Goal: Task Accomplishment & Management: Complete application form

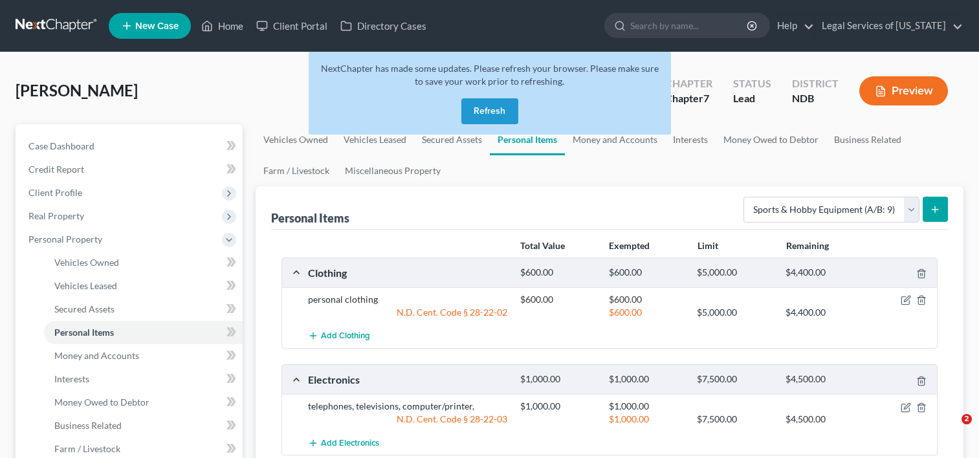
select select "sports_and_hobby_equipment"
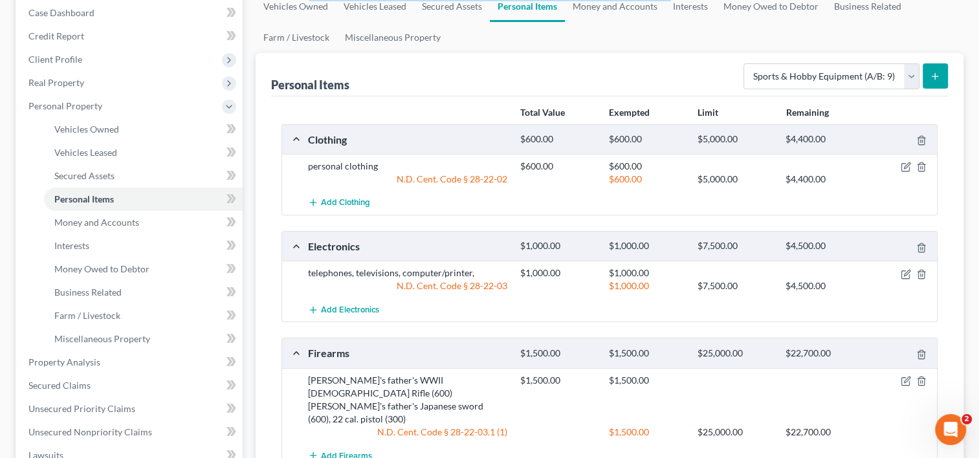
scroll to position [104, 0]
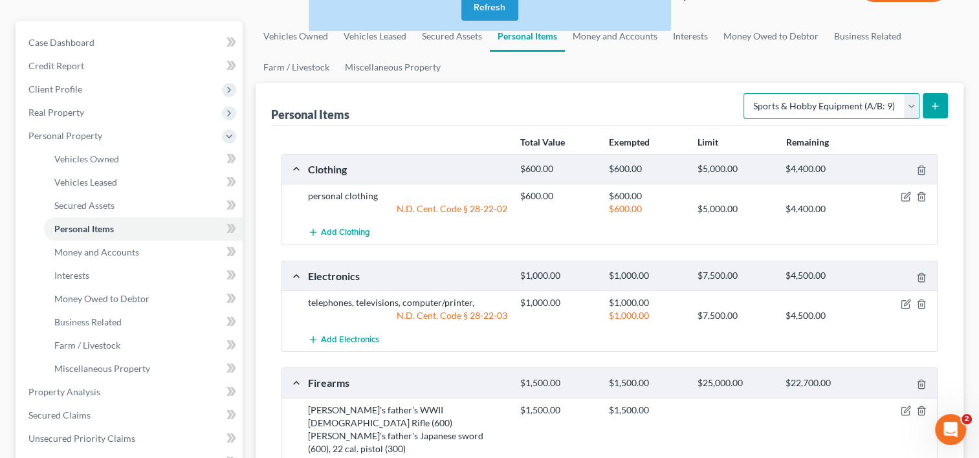
click at [909, 104] on select "Select Item Type Clothing (A/B: 11) Collectibles Of Value (A/B: 8) Electronics …" at bounding box center [832, 106] width 176 height 26
click at [4, 299] on div "[PERSON_NAME] Upgraded Chapter Chapter 7 Status Lead District NDB Preview Petit…" at bounding box center [489, 440] width 979 height 982
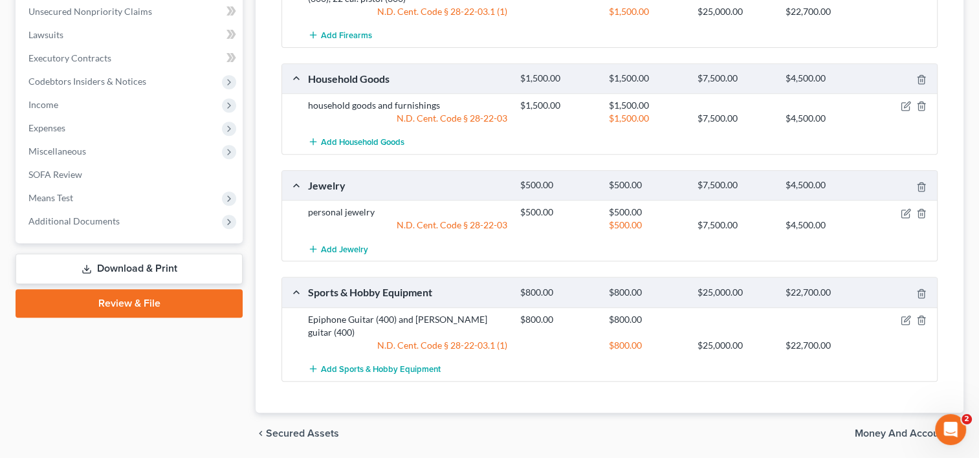
scroll to position [557, 0]
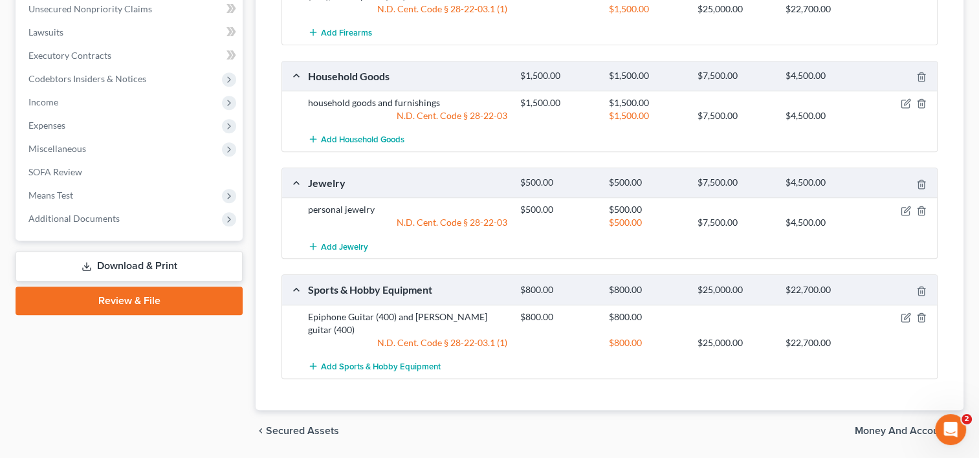
click at [901, 426] on span "Money and Accounts" at bounding box center [904, 431] width 98 height 10
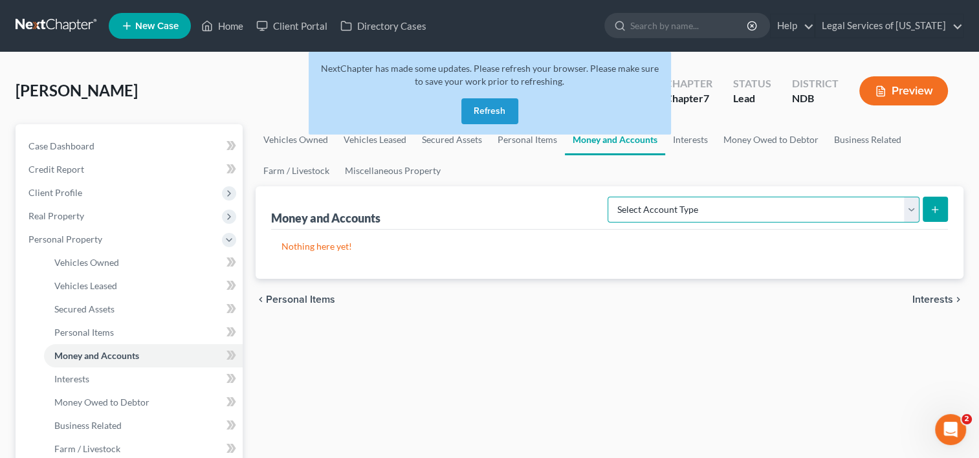
click at [911, 210] on select "Select Account Type Brokerage (A/B: 18, SOFA: 20) Cash on Hand (A/B: 16) Certif…" at bounding box center [764, 210] width 312 height 26
select select "cash_on_hand"
click at [612, 197] on select "Select Account Type Brokerage (A/B: 18, SOFA: 20) Cash on Hand (A/B: 16) Certif…" at bounding box center [764, 210] width 312 height 26
click at [938, 214] on button "submit" at bounding box center [935, 209] width 25 height 25
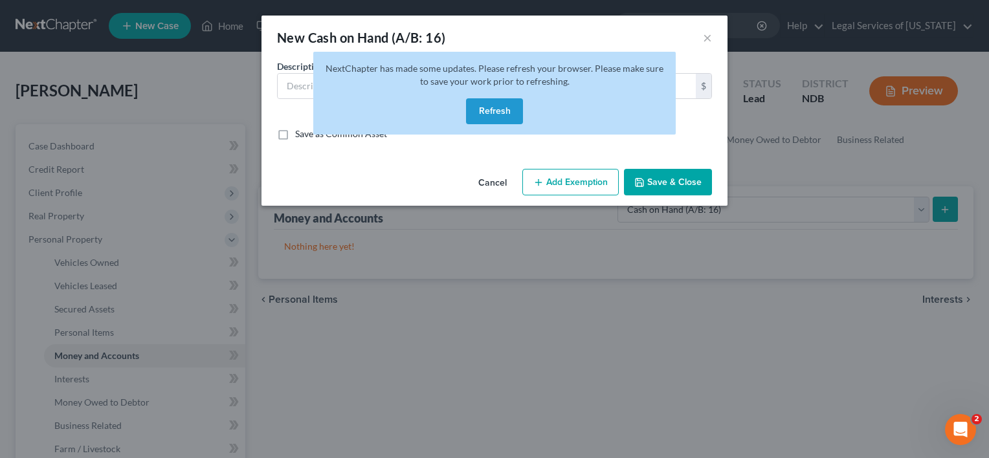
click at [508, 114] on button "Refresh" at bounding box center [494, 111] width 57 height 26
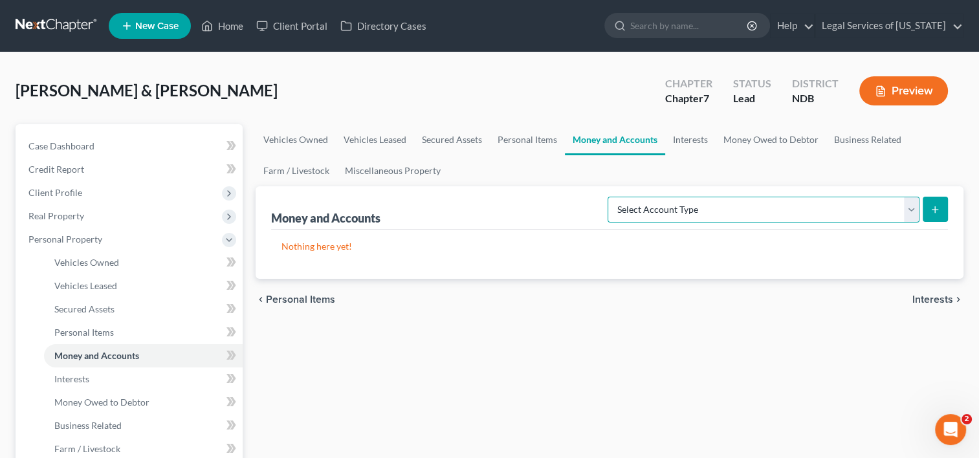
click at [917, 210] on select "Select Account Type Brokerage (A/B: 18, SOFA: 20) Cash on Hand (A/B: 16) Certif…" at bounding box center [764, 210] width 312 height 26
select select "cash_on_hand"
click at [612, 197] on select "Select Account Type Brokerage (A/B: 18, SOFA: 20) Cash on Hand (A/B: 16) Certif…" at bounding box center [764, 210] width 312 height 26
click at [932, 209] on icon "submit" at bounding box center [935, 210] width 10 height 10
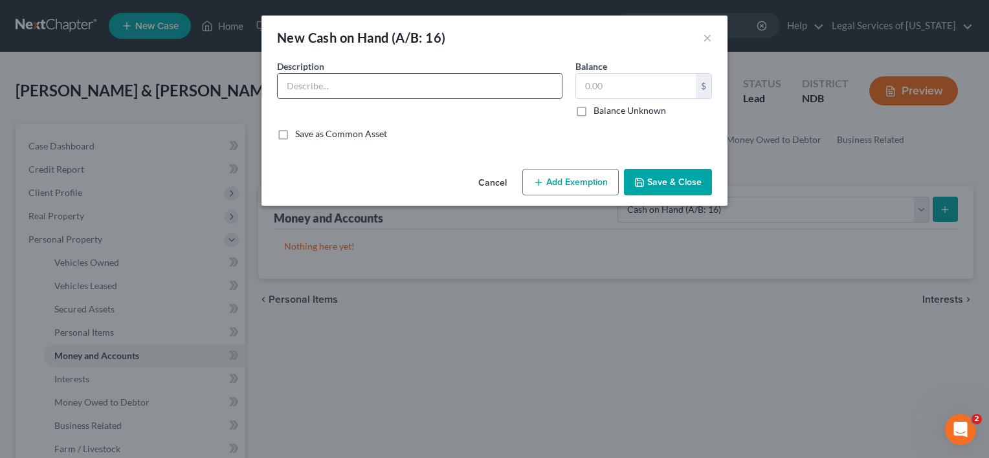
click at [326, 89] on input "text" at bounding box center [420, 86] width 284 height 25
type input "cash on hand"
type input "60"
click at [583, 184] on button "Add Exemption" at bounding box center [570, 182] width 96 height 27
select select "2"
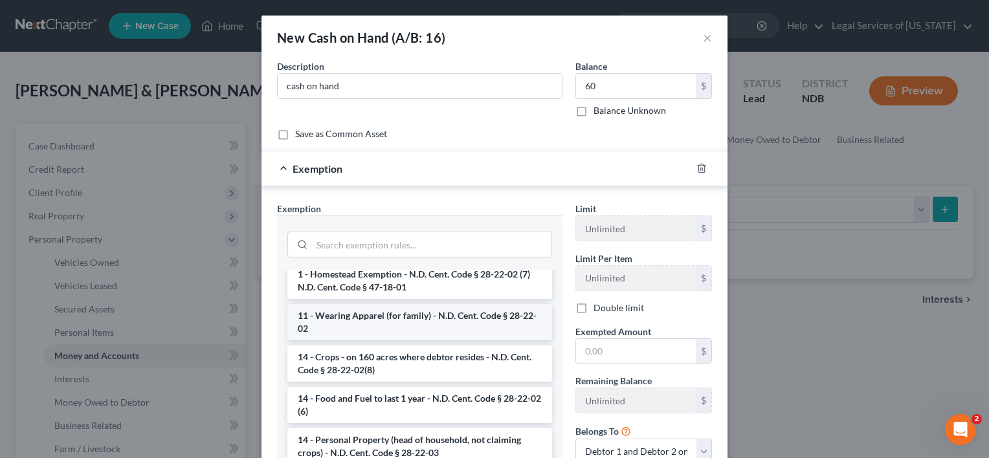
scroll to position [129, 0]
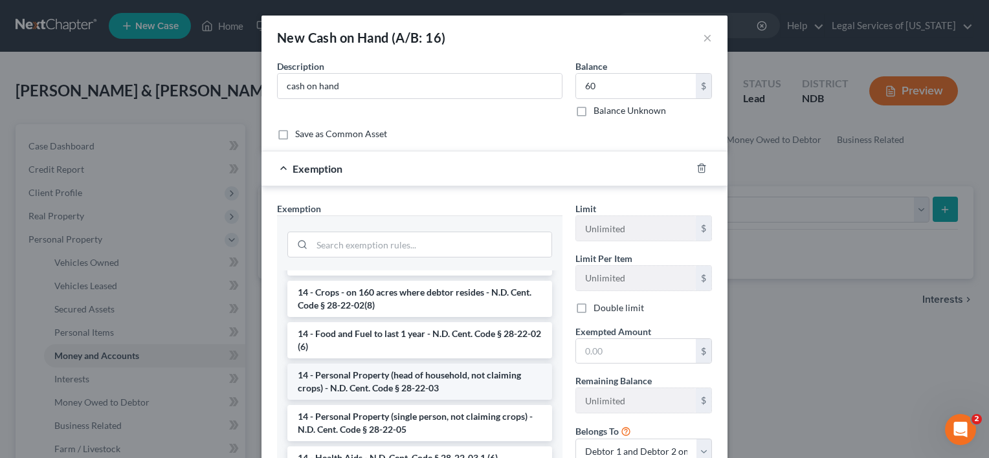
click at [403, 381] on li "14 - Personal Property (head of household, not claiming crops) - N.D. Cent. Cod…" at bounding box center [419, 382] width 265 height 36
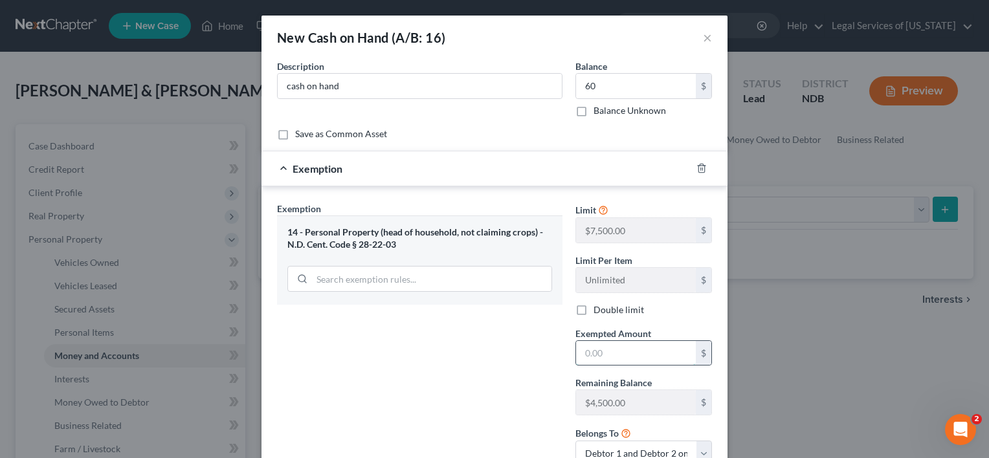
click at [603, 348] on input "text" at bounding box center [636, 353] width 120 height 25
type input "60"
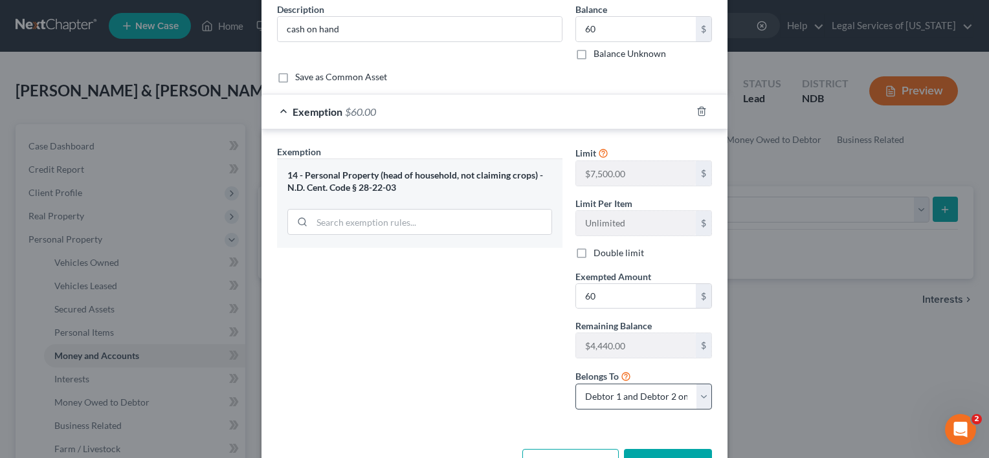
scroll to position [99, 0]
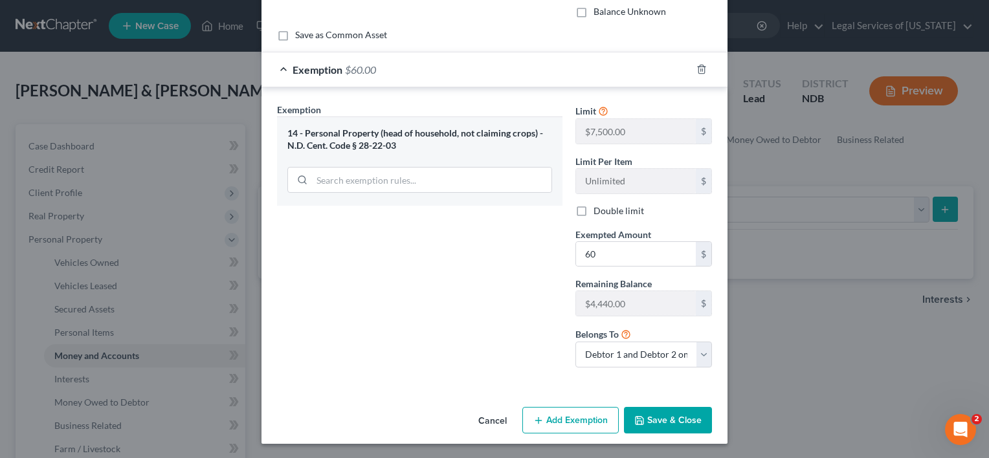
click at [647, 419] on button "Save & Close" at bounding box center [668, 420] width 88 height 27
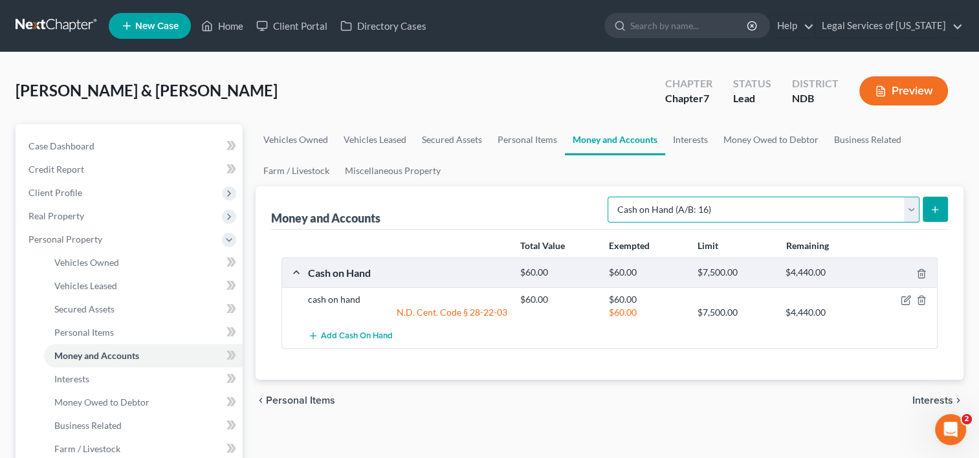
click at [911, 207] on select "Select Account Type Brokerage (A/B: 18, SOFA: 20) Cash on Hand (A/B: 16) Certif…" at bounding box center [764, 210] width 312 height 26
select select "checking"
click at [612, 197] on select "Select Account Type Brokerage (A/B: 18, SOFA: 20) Cash on Hand (A/B: 16) Certif…" at bounding box center [764, 210] width 312 height 26
click at [927, 210] on button "submit" at bounding box center [935, 209] width 25 height 25
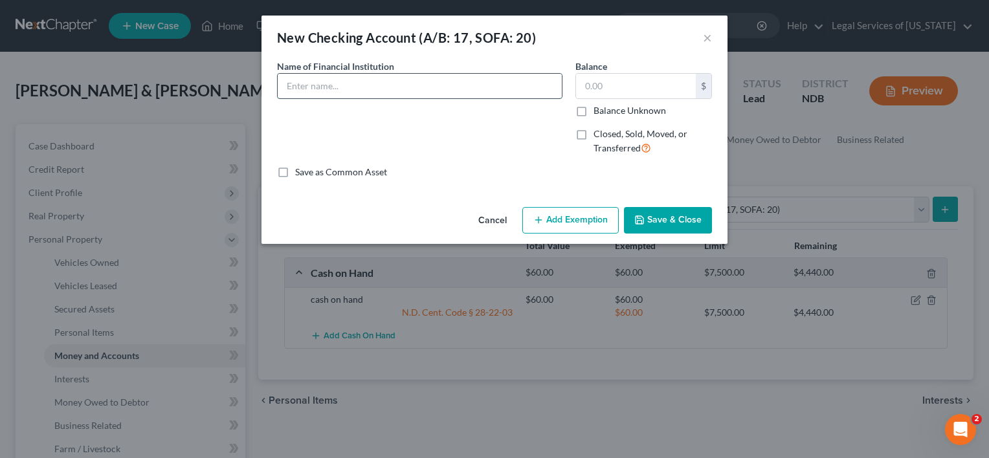
click at [444, 85] on input "text" at bounding box center [420, 86] width 284 height 25
type input "Gate City Bank checking"
type input "150"
click at [601, 223] on button "Add Exemption" at bounding box center [570, 220] width 96 height 27
select select "2"
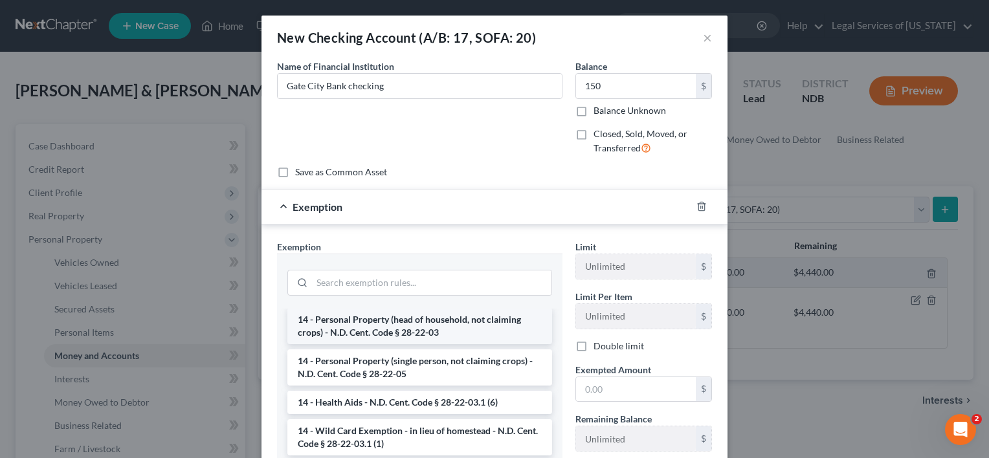
scroll to position [194, 0]
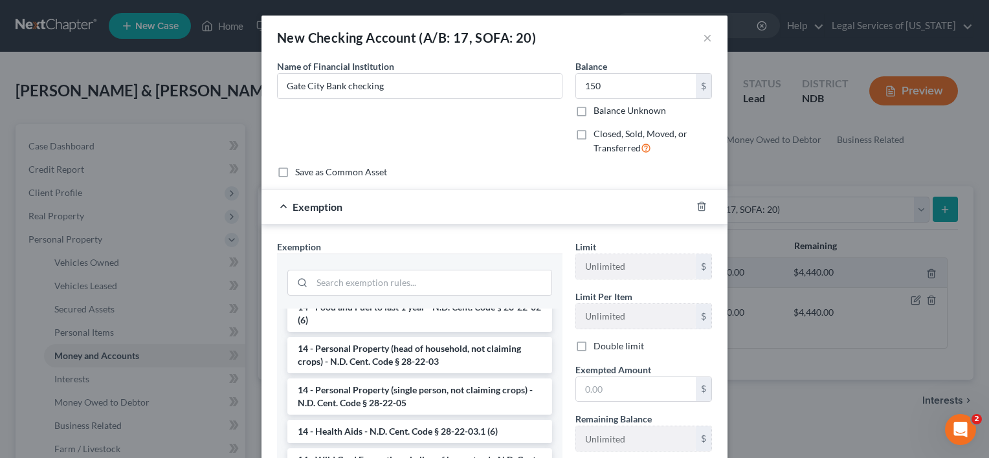
click at [423, 359] on li "14 - Personal Property (head of household, not claiming crops) - N.D. Cent. Cod…" at bounding box center [419, 355] width 265 height 36
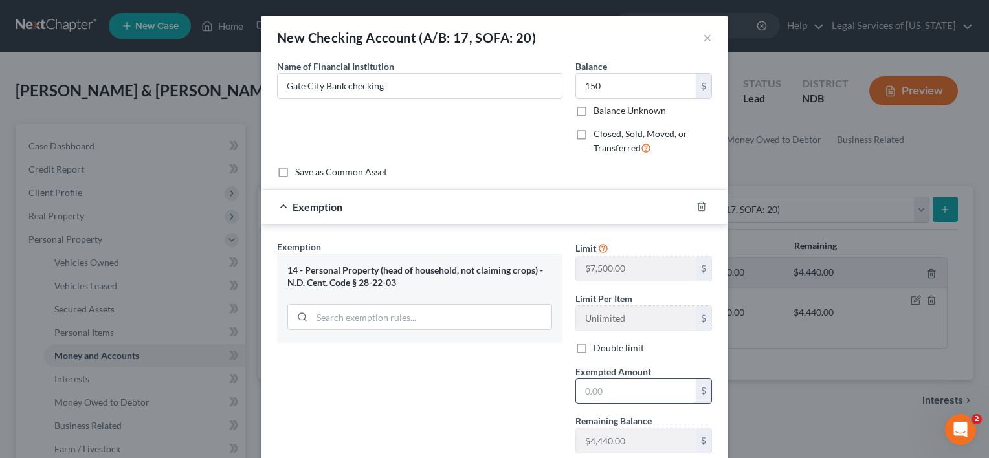
click at [586, 386] on input "text" at bounding box center [636, 391] width 120 height 25
type input "150"
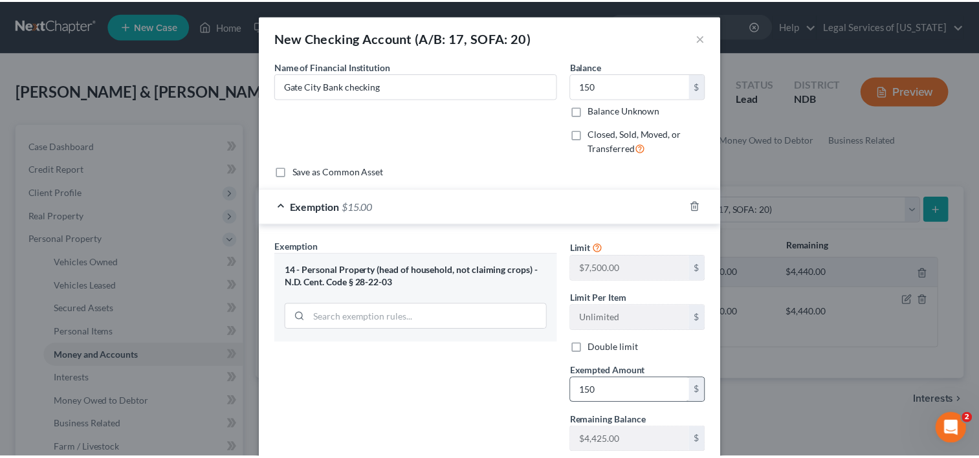
scroll to position [137, 0]
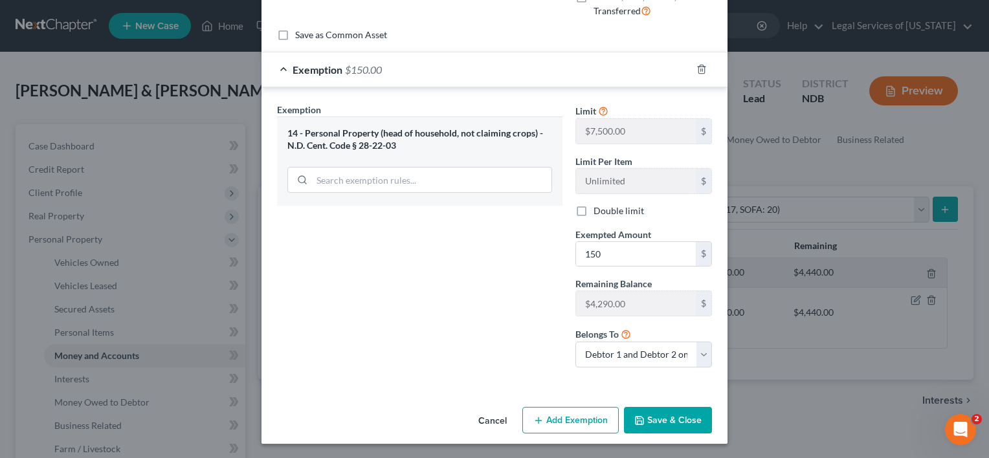
click at [647, 418] on button "Save & Close" at bounding box center [668, 420] width 88 height 27
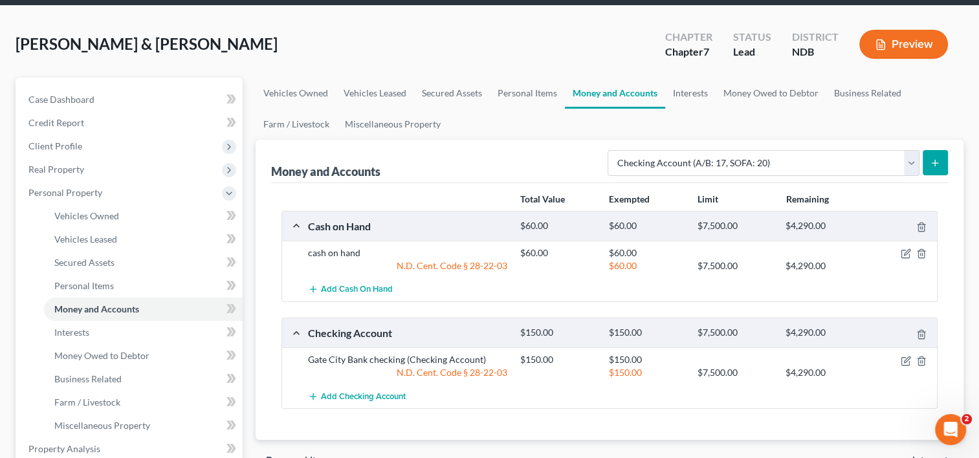
scroll to position [0, 0]
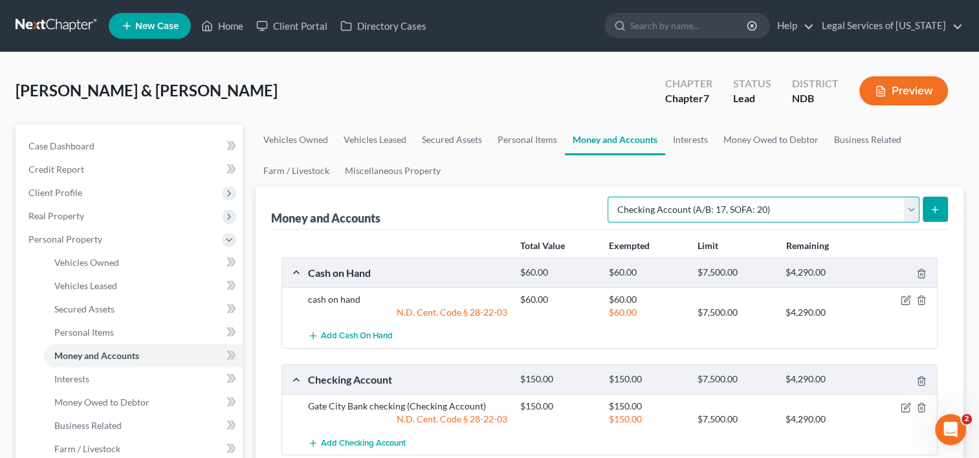
click at [912, 210] on select "Select Account Type Brokerage (A/B: 18, SOFA: 20) Cash on Hand (A/B: 16) Certif…" at bounding box center [764, 210] width 312 height 26
select select "other"
click at [612, 197] on select "Select Account Type Brokerage (A/B: 18, SOFA: 20) Cash on Hand (A/B: 16) Certif…" at bounding box center [764, 210] width 312 height 26
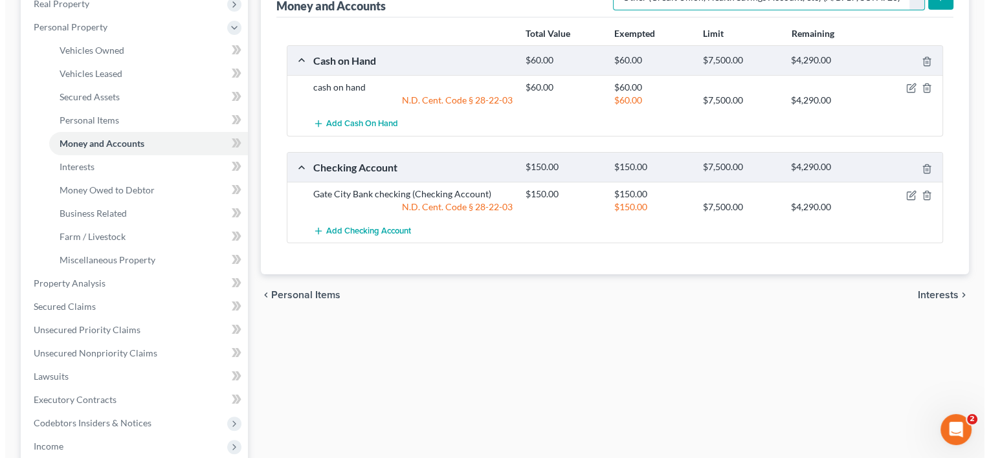
scroll to position [129, 0]
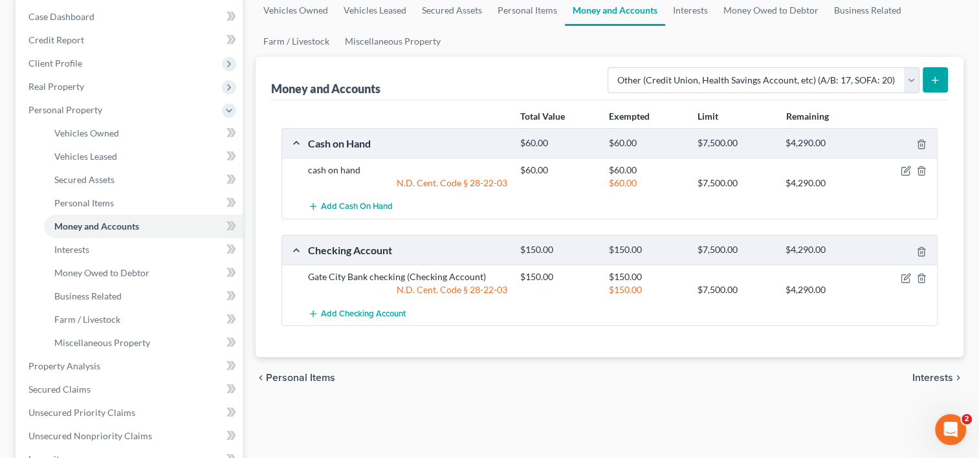
click at [938, 87] on button "submit" at bounding box center [935, 79] width 25 height 25
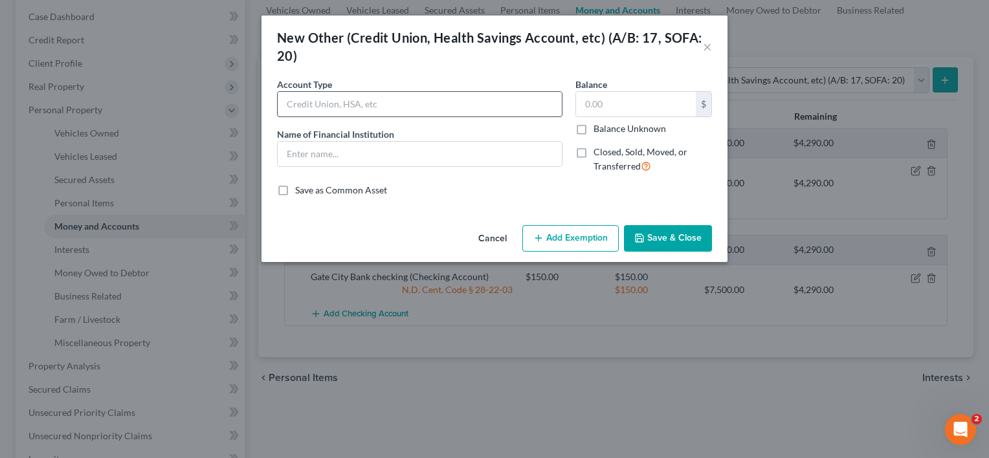
click at [355, 106] on input "text" at bounding box center [420, 104] width 284 height 25
type input "PayPal account"
click at [608, 106] on input "text" at bounding box center [636, 104] width 120 height 25
type input "6"
type input "50"
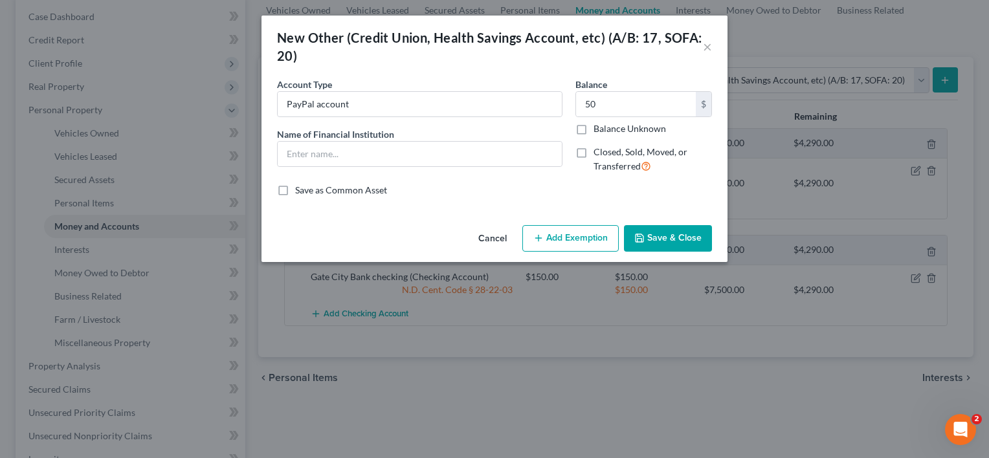
click at [590, 232] on button "Add Exemption" at bounding box center [570, 238] width 96 height 27
select select "2"
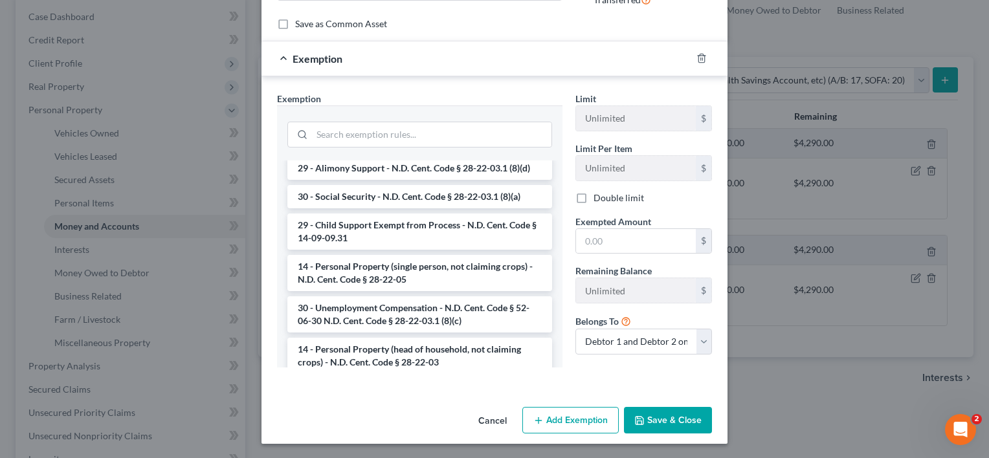
scroll to position [194, 0]
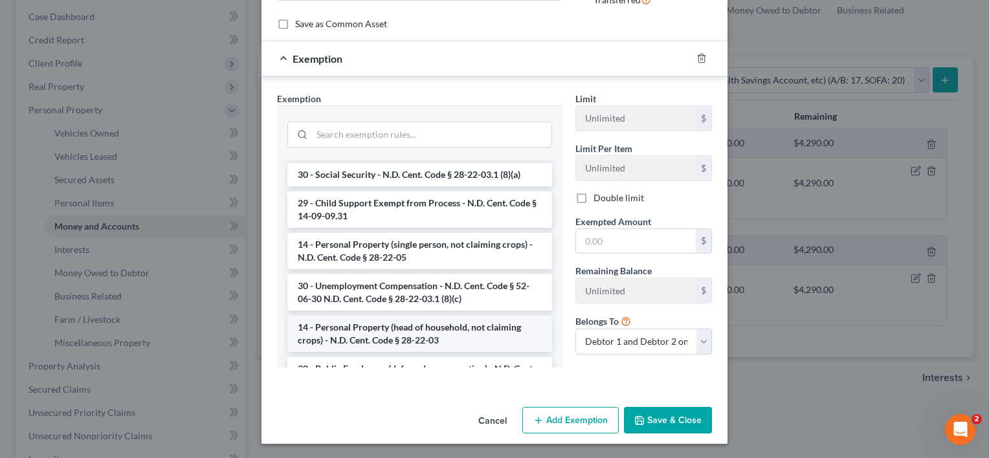
click at [399, 320] on li "14 - Personal Property (head of household, not claiming crops) - N.D. Cent. Cod…" at bounding box center [419, 334] width 265 height 36
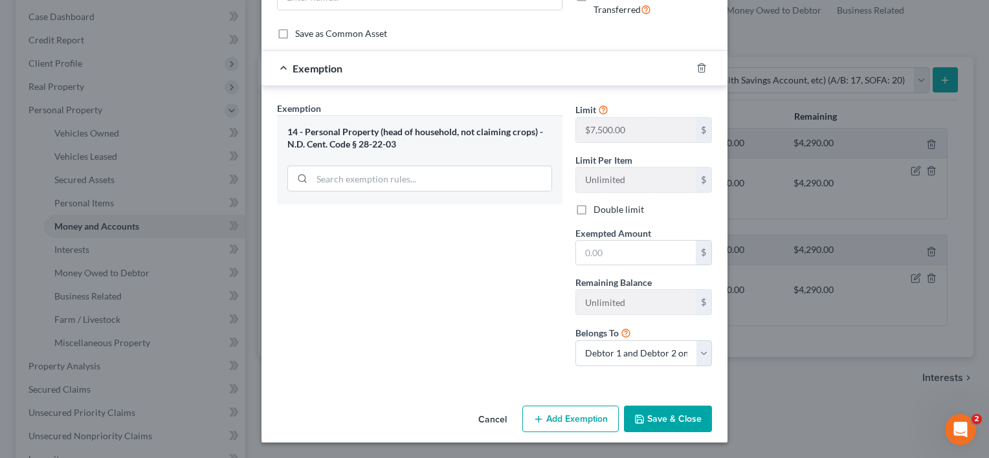
scroll to position [155, 0]
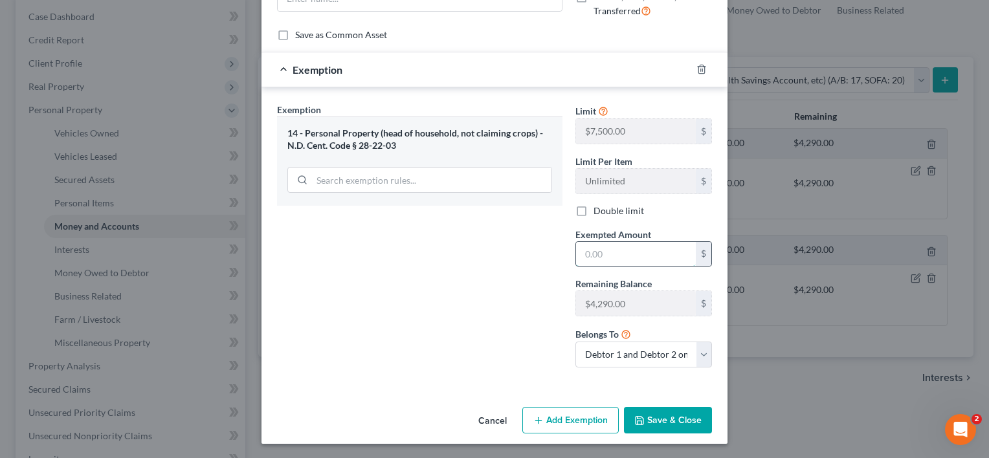
click at [619, 264] on input "text" at bounding box center [636, 254] width 120 height 25
type input "50"
click at [677, 417] on button "Save & Close" at bounding box center [668, 420] width 88 height 27
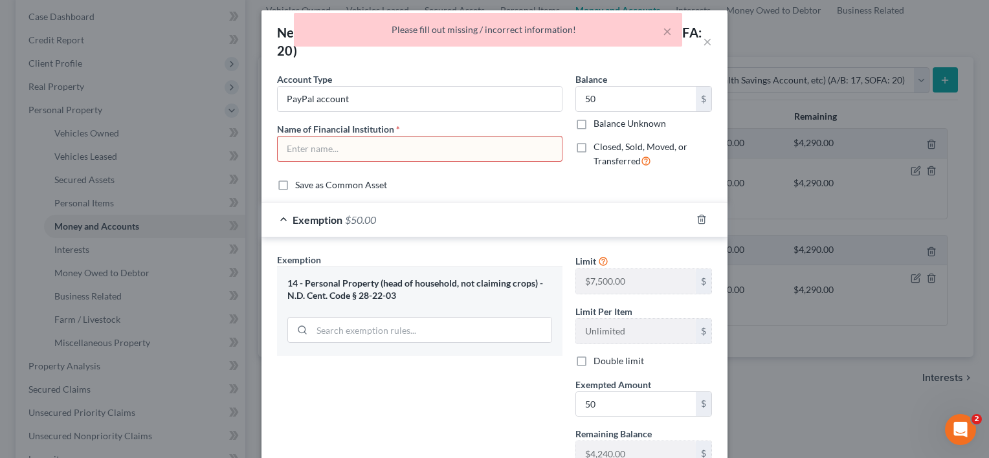
scroll to position [0, 0]
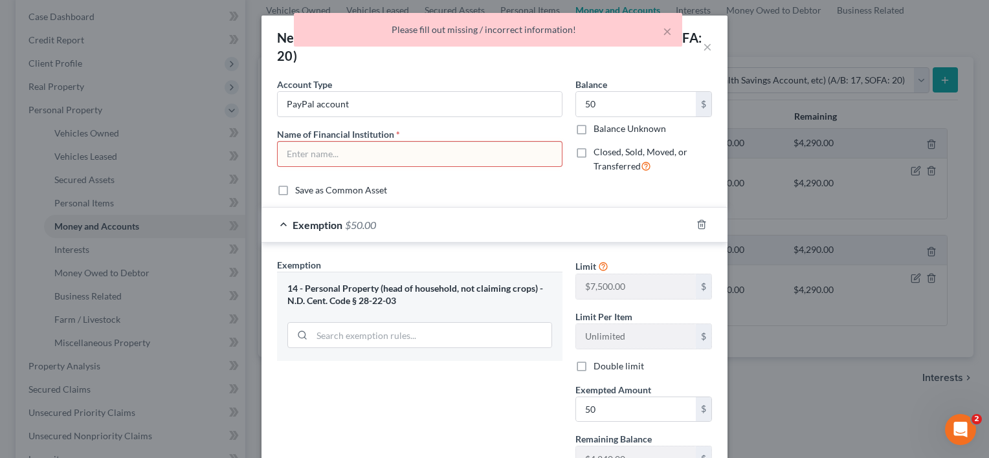
click at [350, 155] on input "text" at bounding box center [420, 154] width 284 height 25
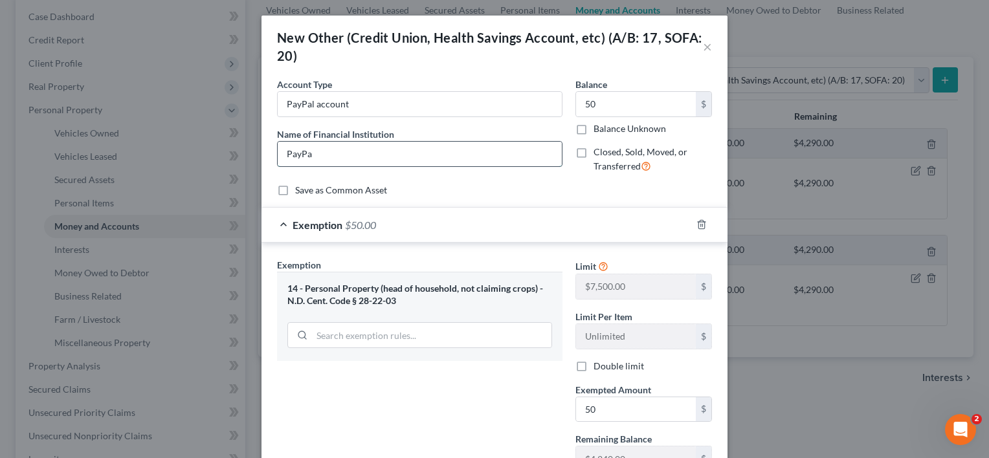
type input "PayPal"
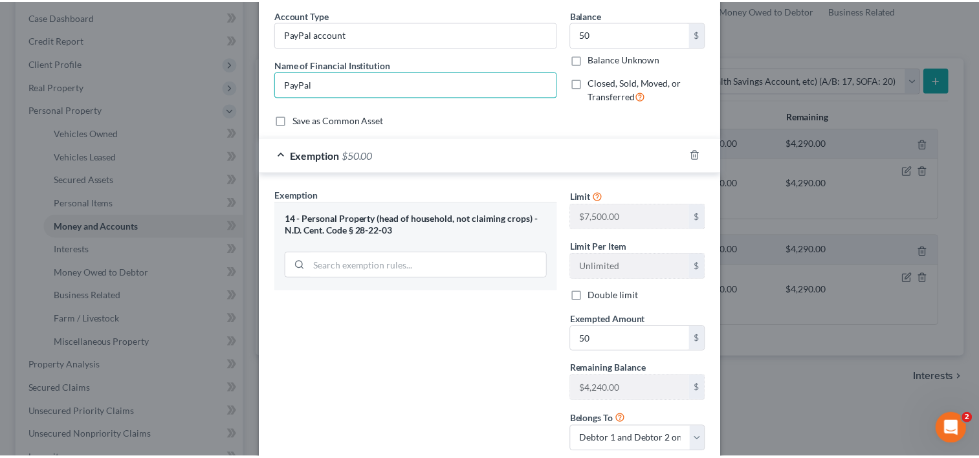
scroll to position [155, 0]
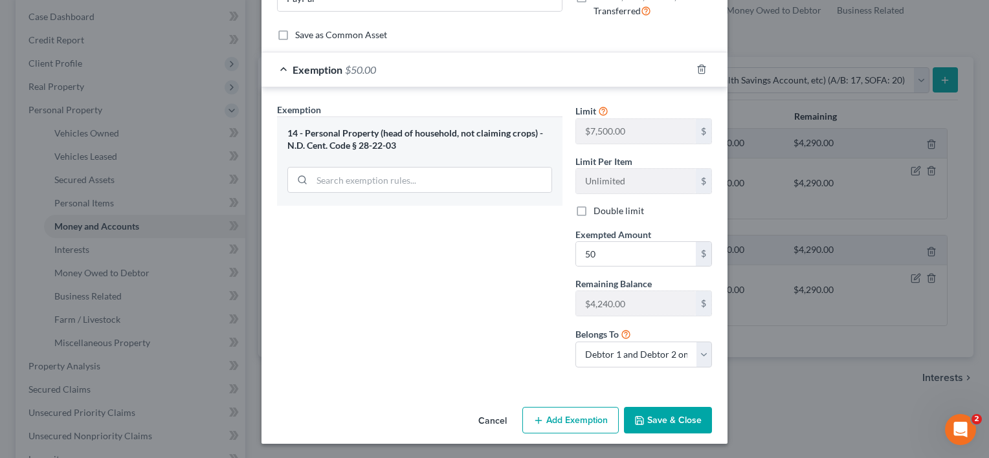
click at [654, 412] on button "Save & Close" at bounding box center [668, 420] width 88 height 27
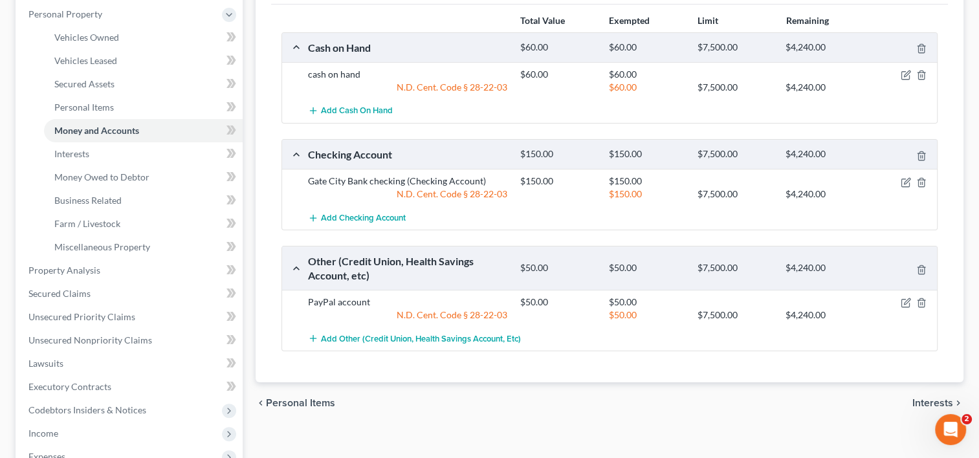
scroll to position [65, 0]
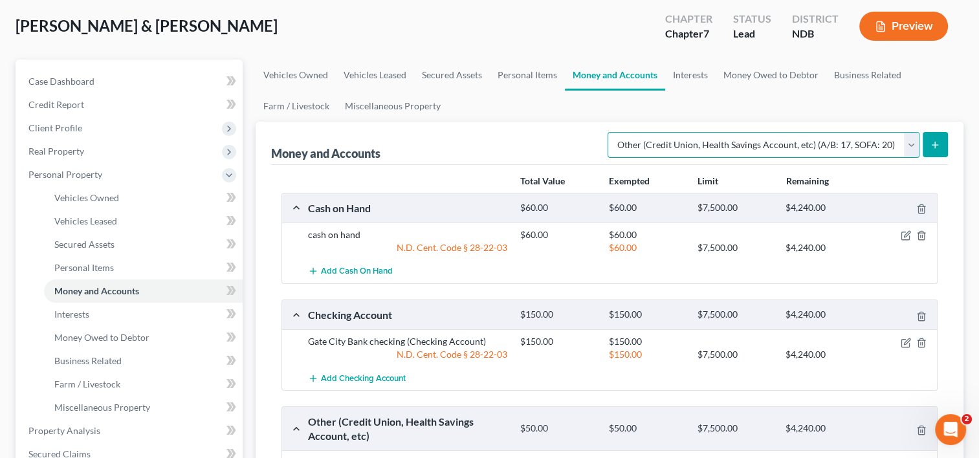
click at [911, 150] on select "Select Account Type Brokerage (A/B: 18, SOFA: 20) Cash on Hand (A/B: 16) Certif…" at bounding box center [764, 145] width 312 height 26
drag, startPoint x: 8, startPoint y: 288, endPoint x: 21, endPoint y: 289, distance: 13.0
click at [9, 288] on div "Case Dashboard Payments Invoices Payments Payments Credit Report Client Profile" at bounding box center [129, 434] width 240 height 748
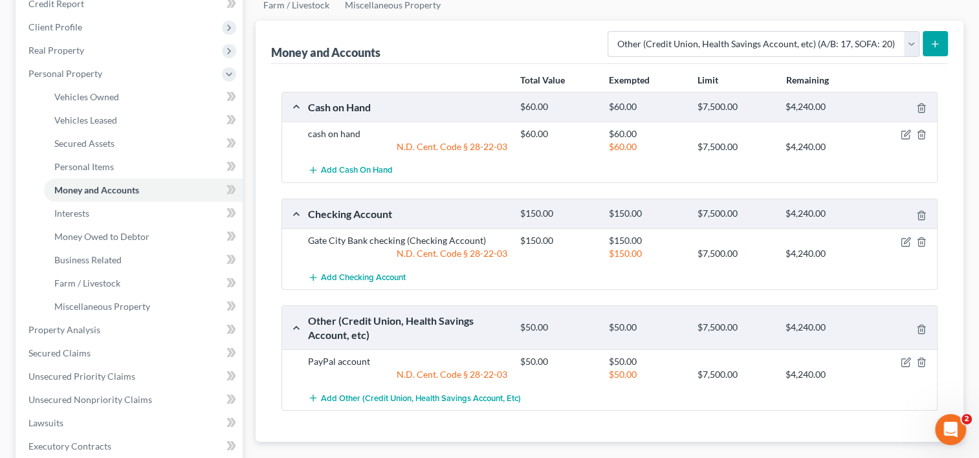
scroll to position [259, 0]
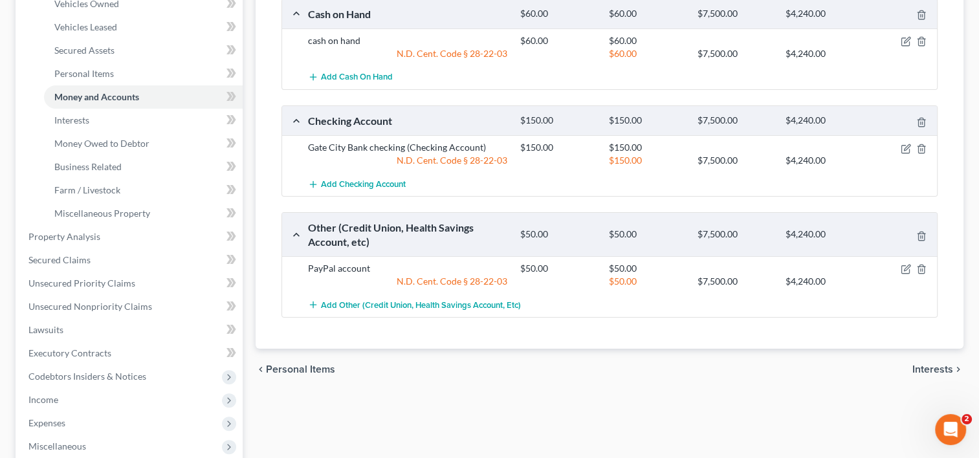
click at [940, 373] on span "Interests" at bounding box center [933, 369] width 41 height 10
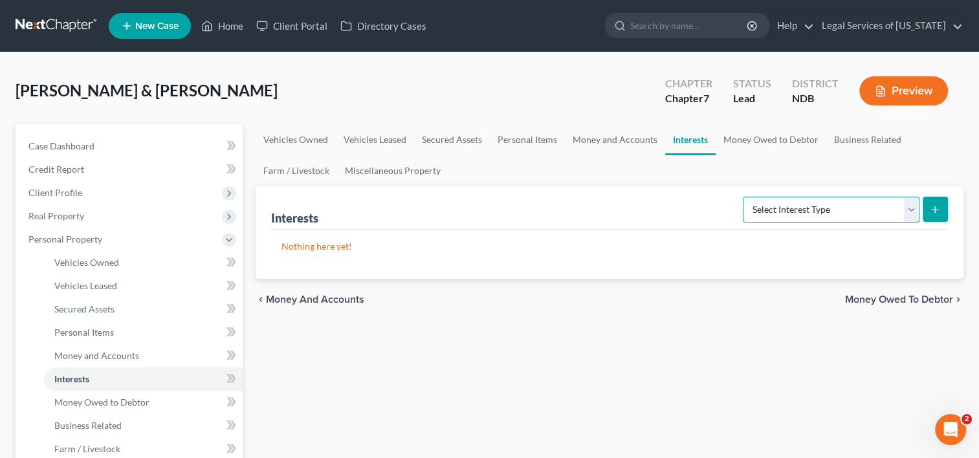
click at [910, 208] on select "Select Interest Type 401K (A/B: 21) Annuity (A/B: 23) Bond (A/B: 18) Education …" at bounding box center [831, 210] width 177 height 26
select select "401k"
click at [745, 197] on select "Select Interest Type 401K (A/B: 21) Annuity (A/B: 23) Bond (A/B: 18) Education …" at bounding box center [831, 210] width 177 height 26
click at [926, 208] on button "submit" at bounding box center [935, 209] width 25 height 25
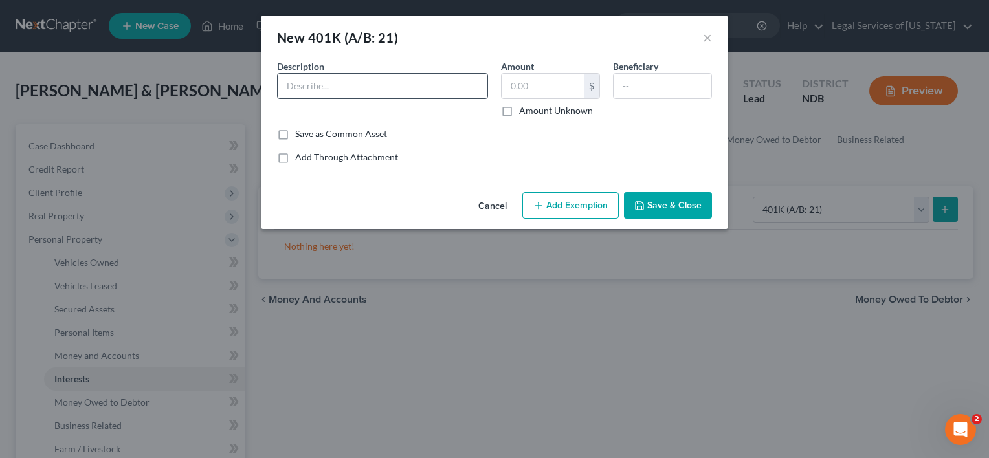
click at [385, 85] on input "text" at bounding box center [383, 86] width 210 height 25
type input "Walmart 401-K"
type input "7,882"
click at [647, 88] on input "text" at bounding box center [663, 86] width 98 height 25
type input "spouse"
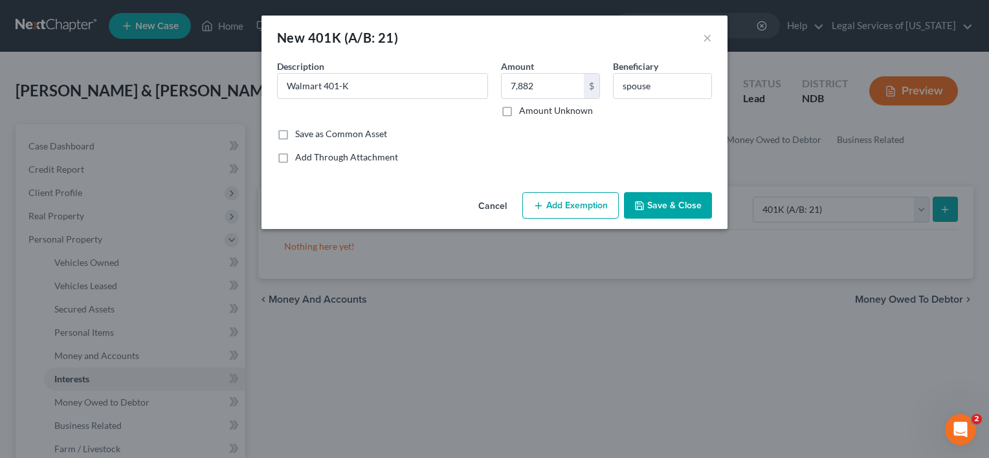
click at [579, 204] on button "Add Exemption" at bounding box center [570, 205] width 96 height 27
select select "2"
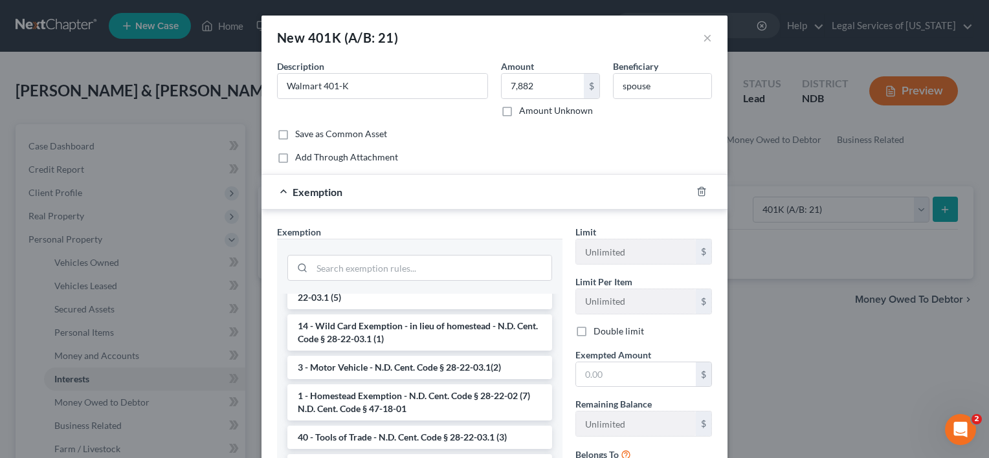
scroll to position [1489, 0]
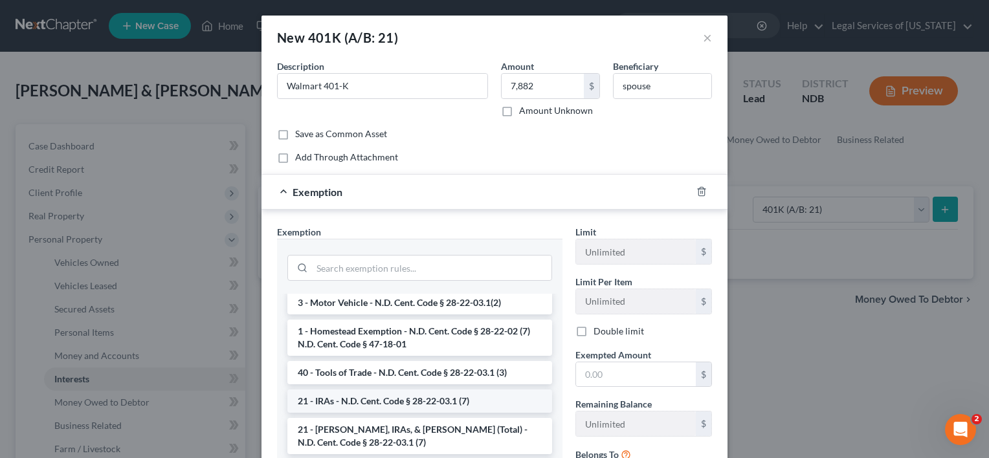
click at [383, 390] on li "21 - IRAs - N.D. Cent. Code § 28-22-03.1 (7)" at bounding box center [419, 401] width 265 height 23
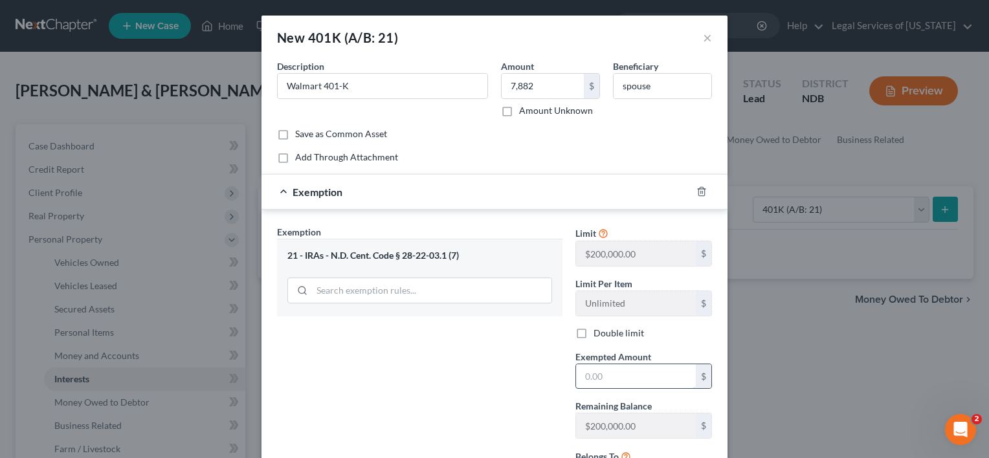
click at [632, 381] on input "text" at bounding box center [636, 376] width 120 height 25
type input "7,882"
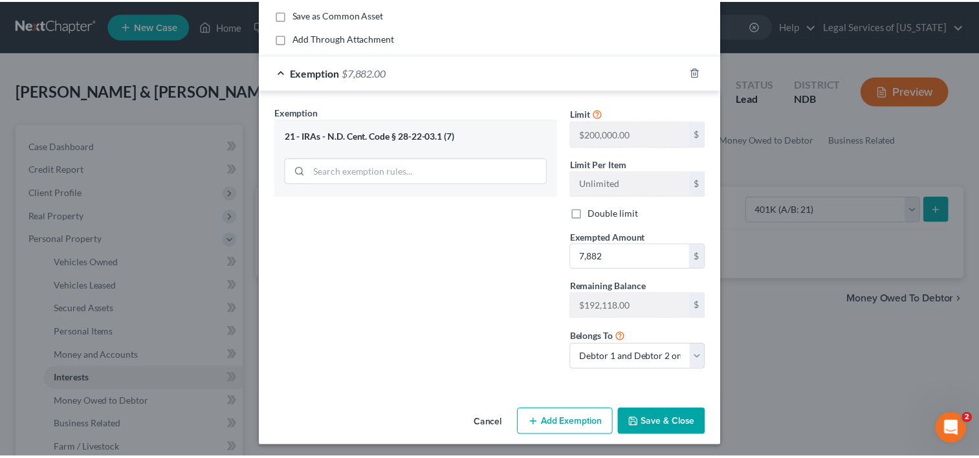
scroll to position [122, 0]
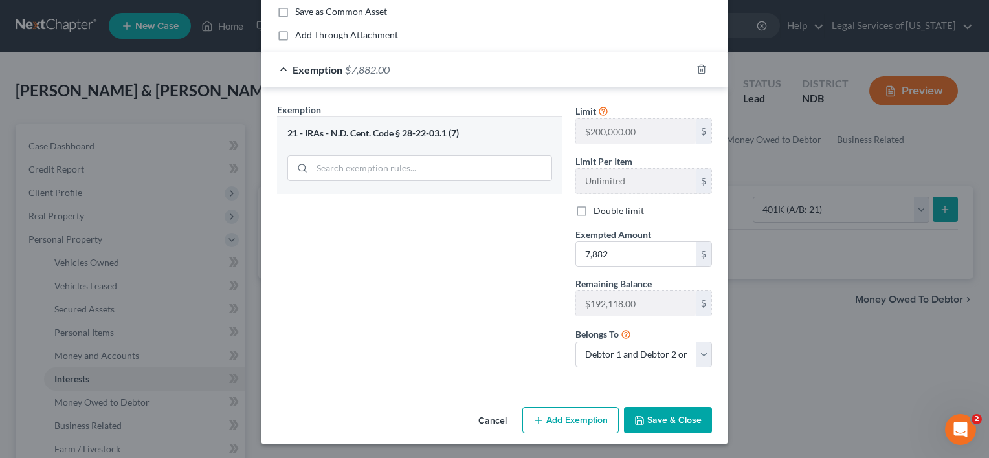
click at [661, 421] on button "Save & Close" at bounding box center [668, 420] width 88 height 27
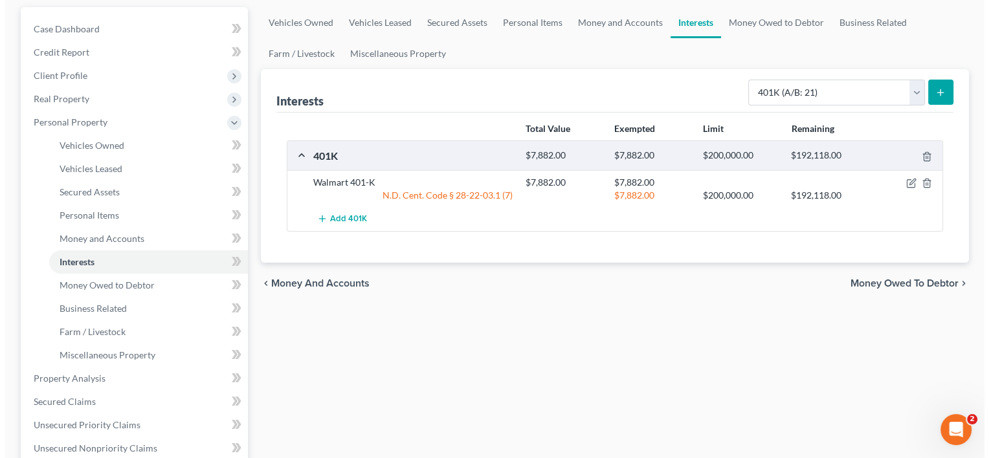
scroll to position [129, 0]
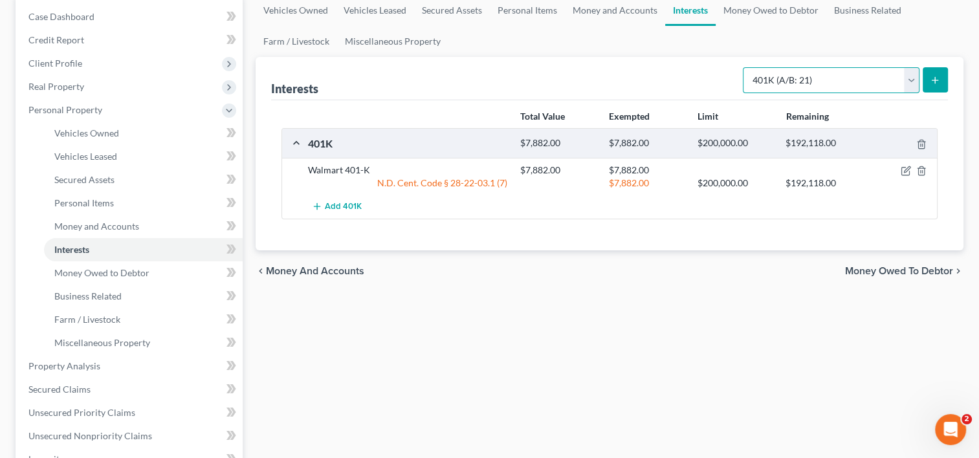
click at [913, 82] on select "Select Interest Type 401K (A/B: 21) Annuity (A/B: 23) Bond (A/B: 18) Education …" at bounding box center [831, 80] width 177 height 26
select select "term_life_insurance"
click at [745, 67] on select "Select Interest Type 401K (A/B: 21) Annuity (A/B: 23) Bond (A/B: 18) Education …" at bounding box center [831, 80] width 177 height 26
click at [930, 78] on icon "submit" at bounding box center [935, 80] width 10 height 10
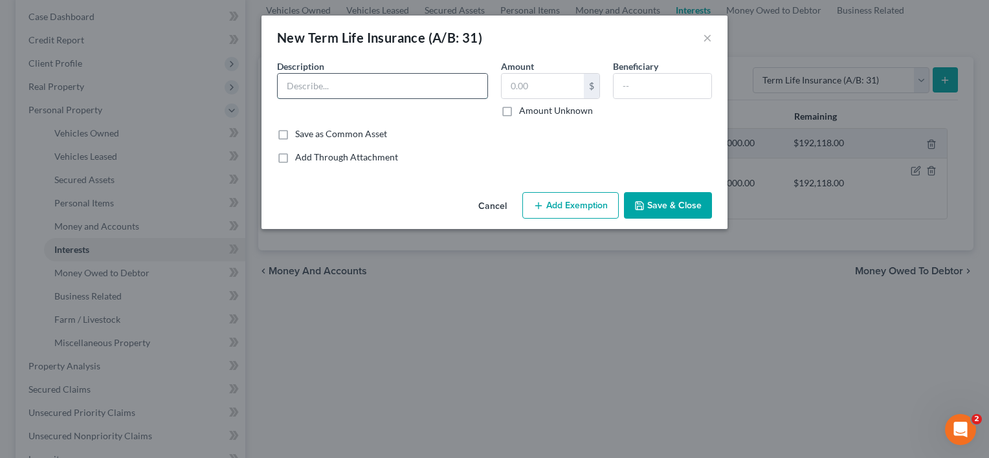
click at [401, 87] on input "text" at bounding box center [383, 86] width 210 height 25
type input "Prudential life ins (term) through Walmart"
type input "1"
click at [664, 83] on input "text" at bounding box center [663, 86] width 98 height 25
type input "spouse"
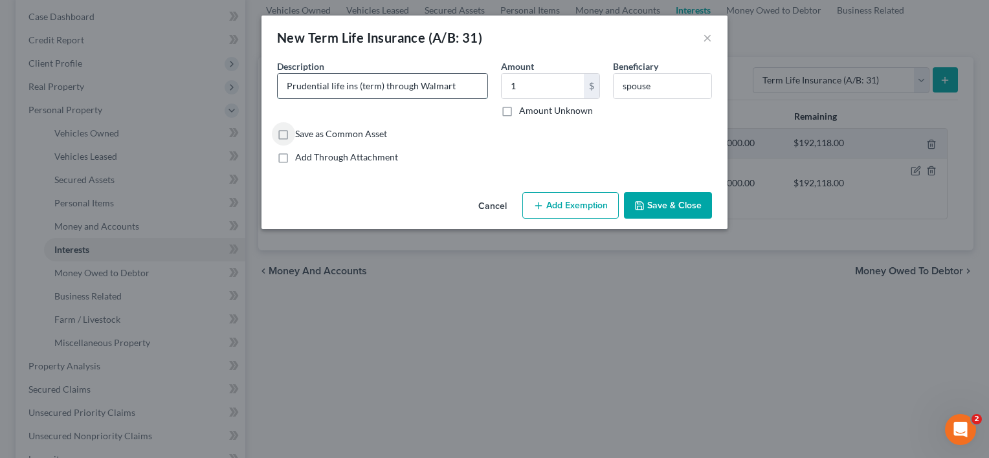
click at [470, 88] on input "Prudential life ins (term) through Walmart" at bounding box center [383, 86] width 210 height 25
type input "Prudential life ins (term) through Walmart (death benefit of $50K)"
click at [564, 197] on button "Add Exemption" at bounding box center [570, 205] width 96 height 27
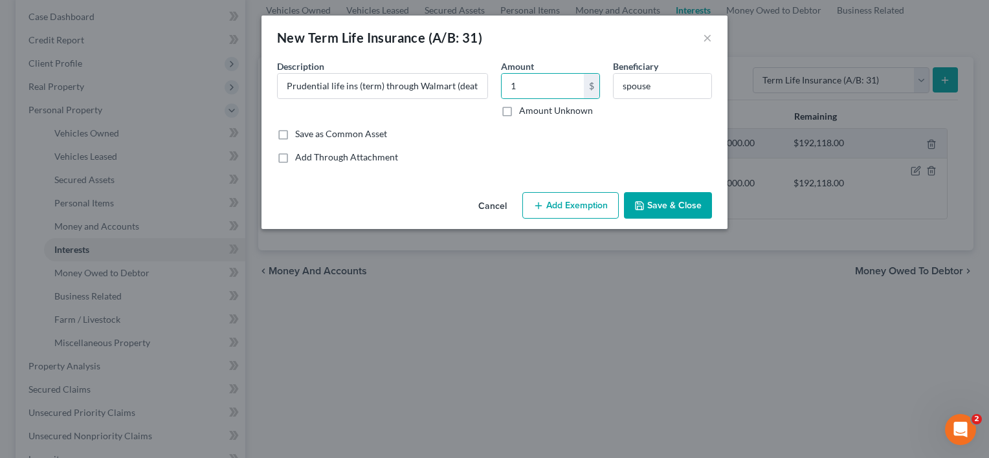
select select "2"
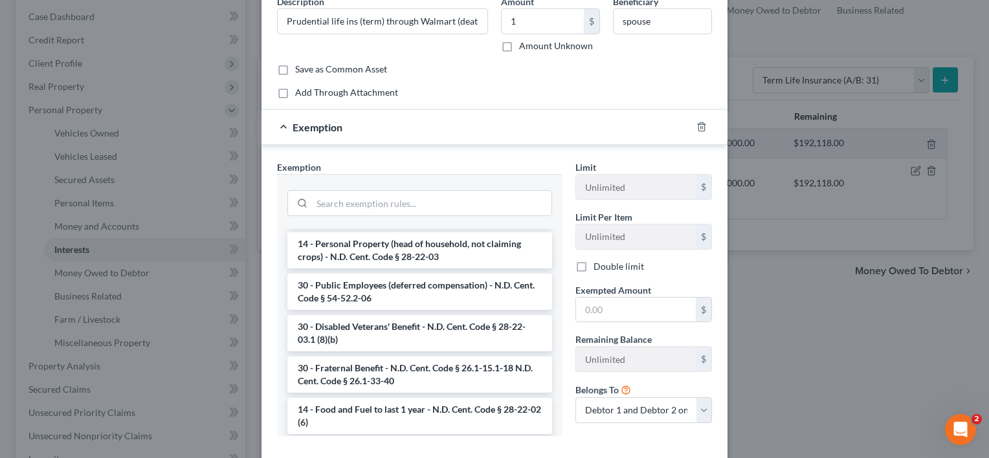
scroll to position [259, 0]
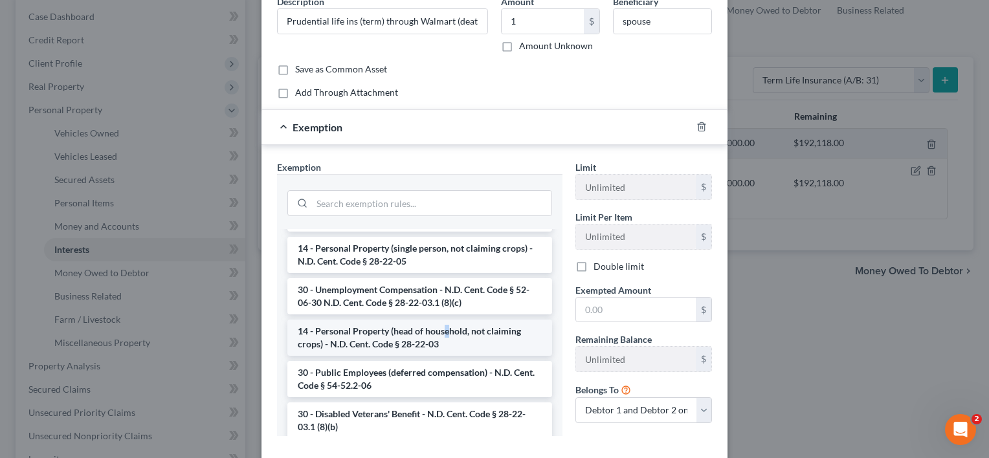
click at [442, 324] on li "14 - Personal Property (head of household, not claiming crops) - N.D. Cent. Cod…" at bounding box center [419, 338] width 265 height 36
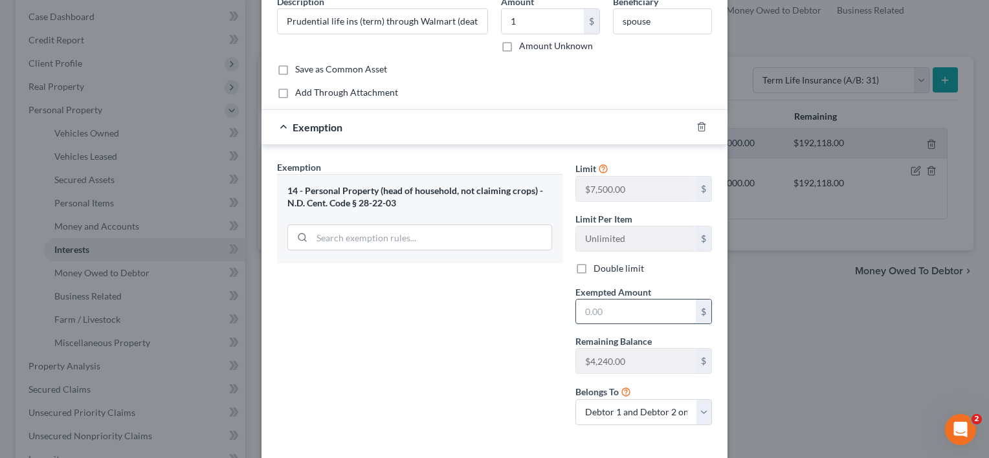
click at [596, 318] on input "text" at bounding box center [636, 312] width 120 height 25
type input "1"
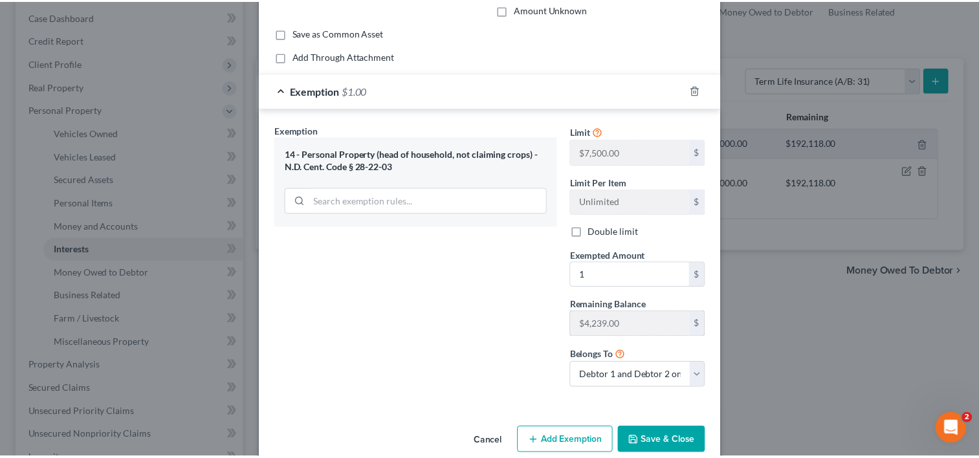
scroll to position [122, 0]
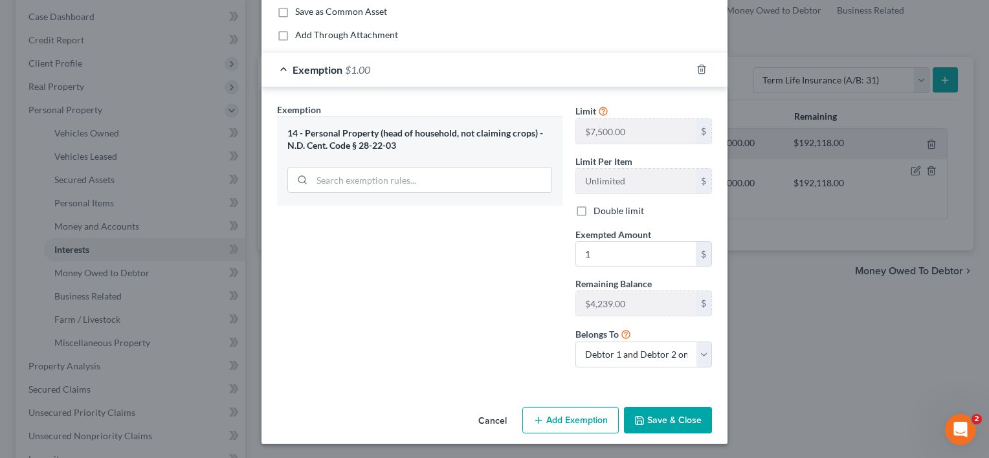
click at [653, 425] on button "Save & Close" at bounding box center [668, 420] width 88 height 27
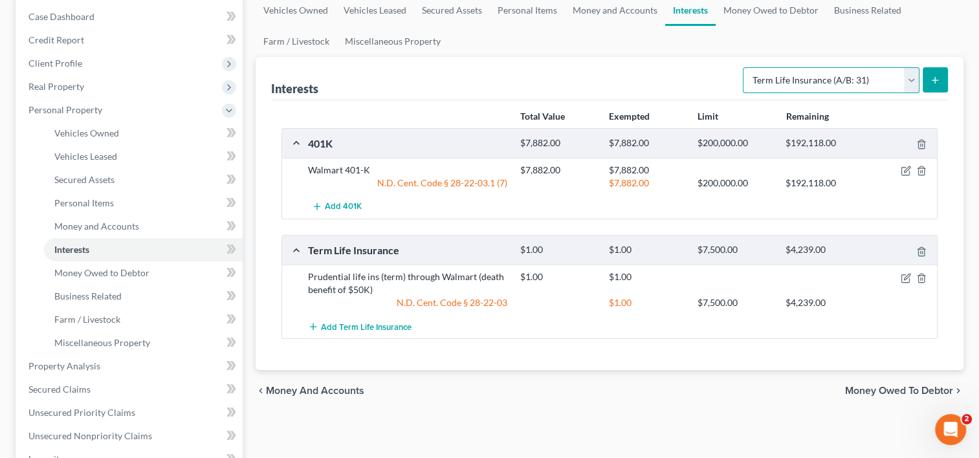
click at [915, 80] on select "Select Interest Type 401K (A/B: 21) Annuity (A/B: 23) Bond (A/B: 18) Education …" at bounding box center [831, 80] width 177 height 26
click at [676, 427] on div "Vehicles Owned Vehicles Leased Secured Assets Personal Items Money and Accounts…" at bounding box center [609, 369] width 721 height 748
click at [895, 391] on span "Money Owed to Debtor" at bounding box center [899, 391] width 108 height 10
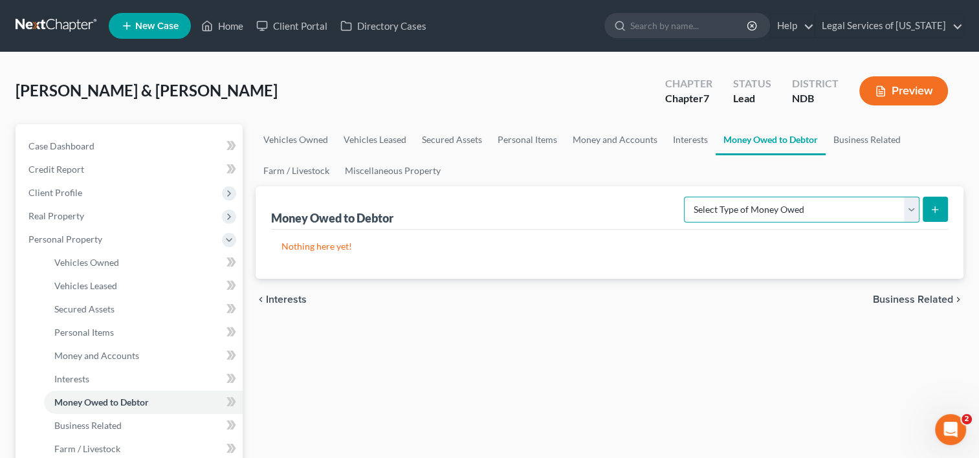
click at [910, 215] on select "Select Type of Money Owed Accounts Receivable (A/B: 38) Alimony (A/B: 29) Child…" at bounding box center [802, 210] width 236 height 26
click at [904, 291] on div "chevron_left Interests Business Related chevron_right" at bounding box center [610, 299] width 708 height 41
click at [904, 298] on span "Business Related" at bounding box center [913, 300] width 80 height 10
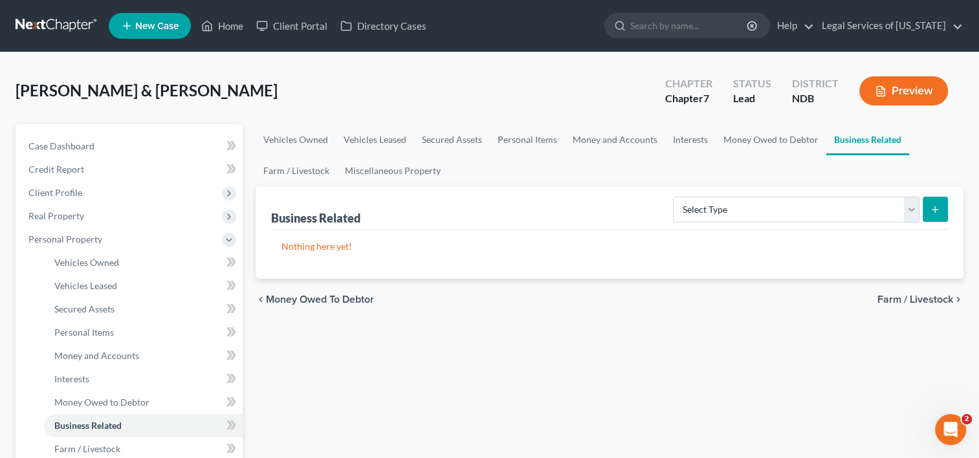
click at [904, 300] on span "Farm / Livestock" at bounding box center [916, 300] width 76 height 10
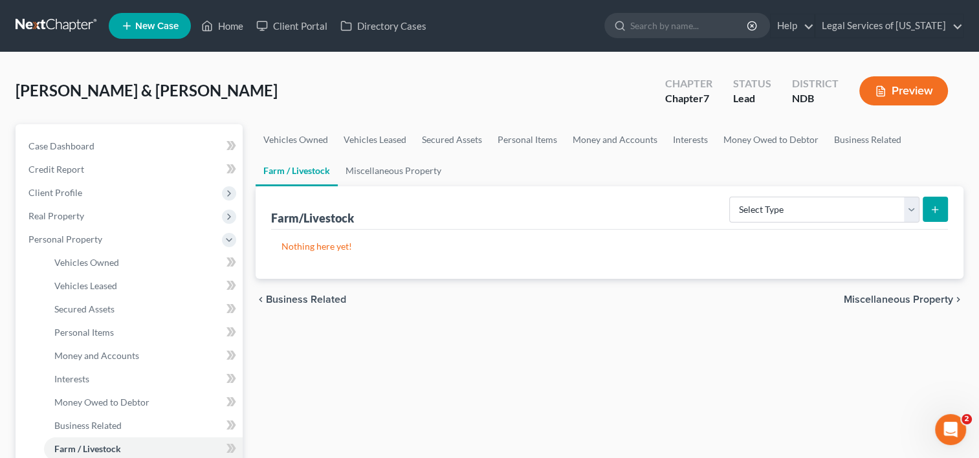
click at [900, 301] on span "Miscellaneous Property" at bounding box center [898, 300] width 109 height 10
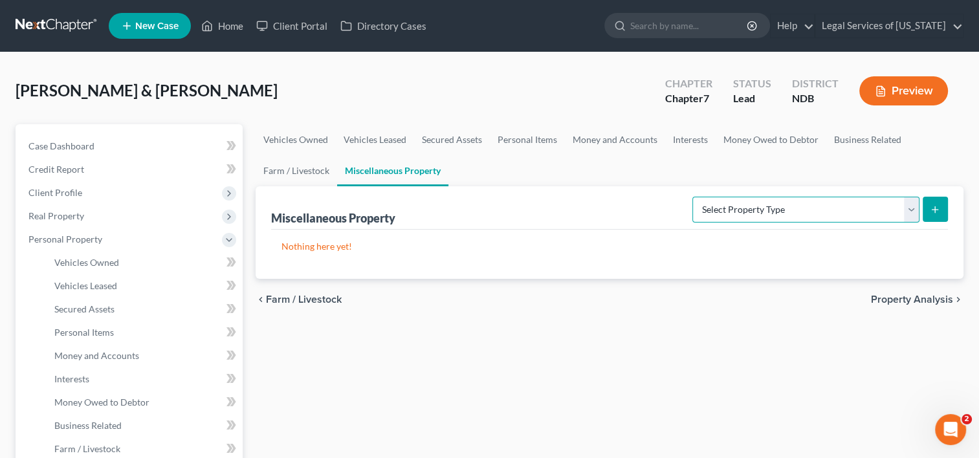
click at [909, 218] on select "Select Property Type Assigned for Creditor Benefit Within 1 Year (SOFA: 12) Hol…" at bounding box center [806, 210] width 227 height 26
click at [272, 298] on span "Farm / Livestock" at bounding box center [304, 300] width 76 height 10
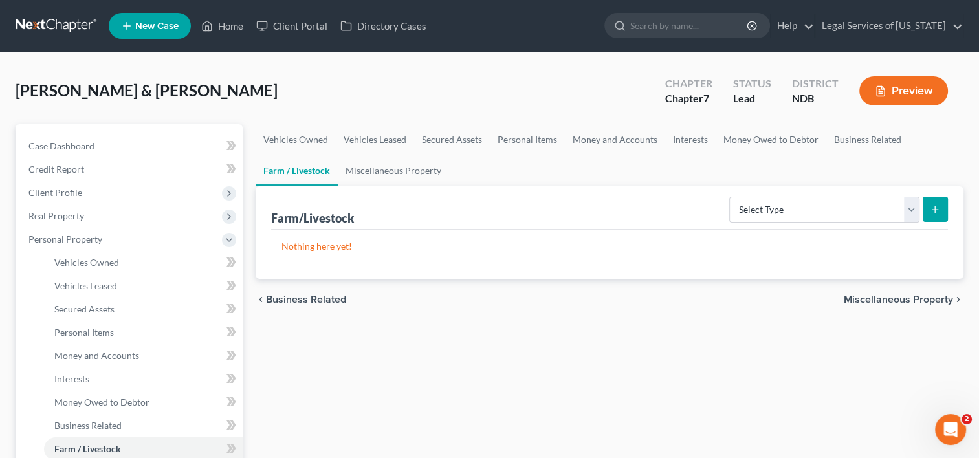
click at [287, 300] on span "Business Related" at bounding box center [306, 300] width 80 height 10
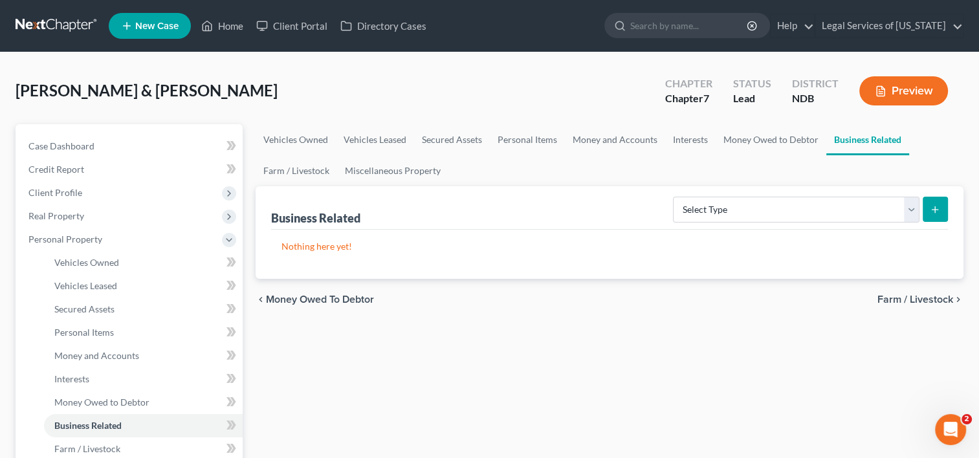
click at [295, 295] on span "Money Owed to Debtor" at bounding box center [320, 300] width 108 height 10
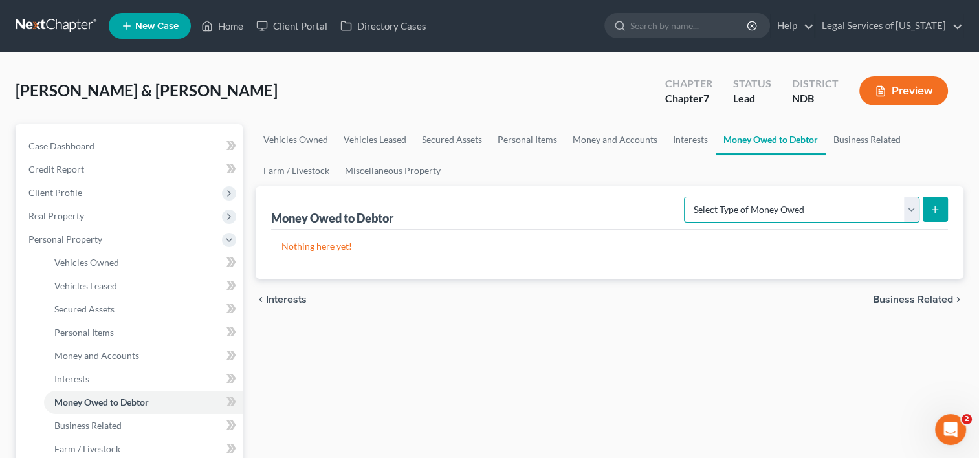
click at [914, 212] on select "Select Type of Money Owed Accounts Receivable (A/B: 38) Alimony (A/B: 29) Child…" at bounding box center [802, 210] width 236 height 26
click at [291, 299] on span "Interests" at bounding box center [286, 300] width 41 height 10
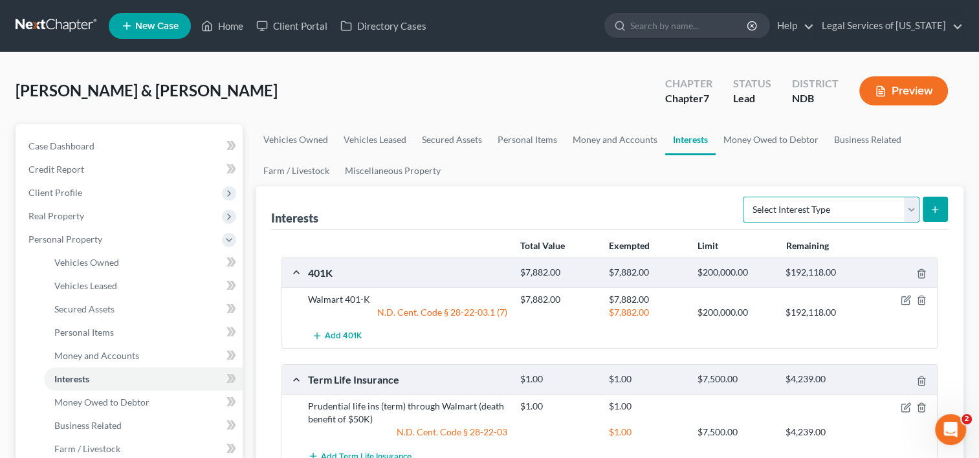
click at [917, 211] on select "Select Interest Type 401K (A/B: 21) Annuity (A/B: 23) Bond (A/B: 18) Education …" at bounding box center [831, 210] width 177 height 26
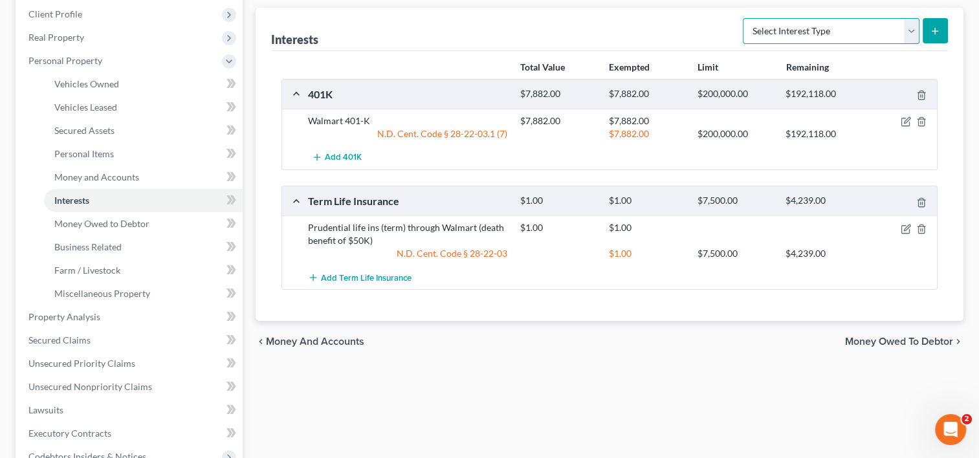
scroll to position [324, 0]
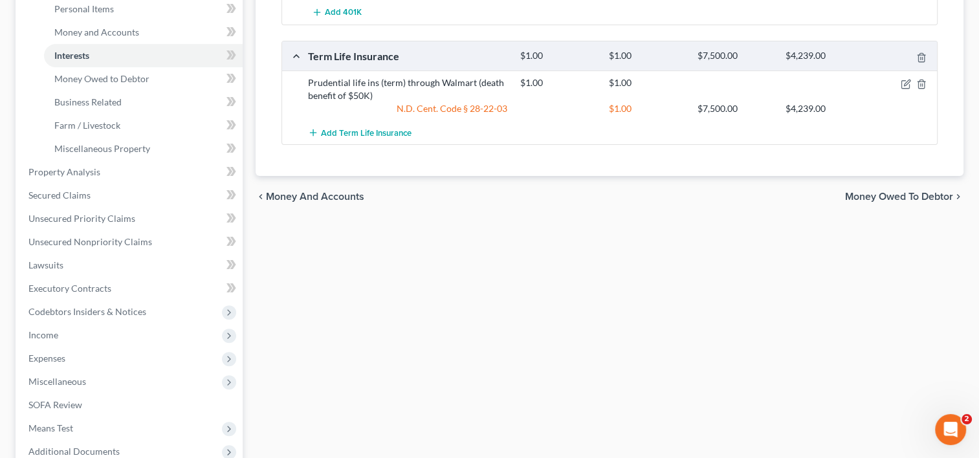
click at [316, 199] on span "Money and Accounts" at bounding box center [315, 197] width 98 height 10
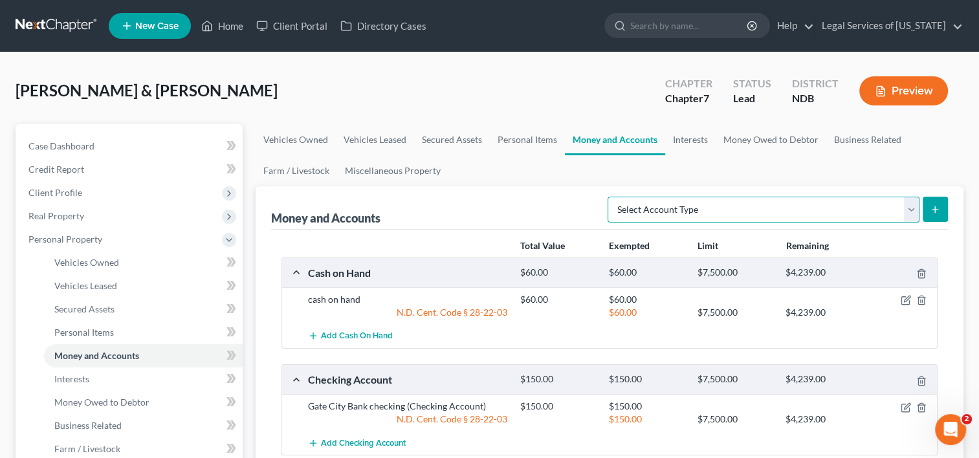
click at [917, 208] on select "Select Account Type Brokerage (A/B: 18, SOFA: 20) Cash on Hand (A/B: 16) Certif…" at bounding box center [764, 210] width 312 height 26
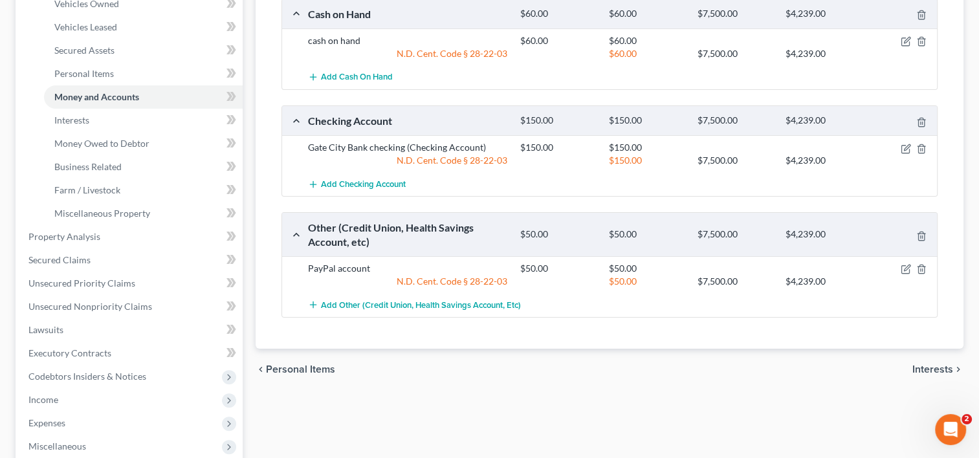
click at [330, 373] on span "Personal Items" at bounding box center [300, 369] width 69 height 10
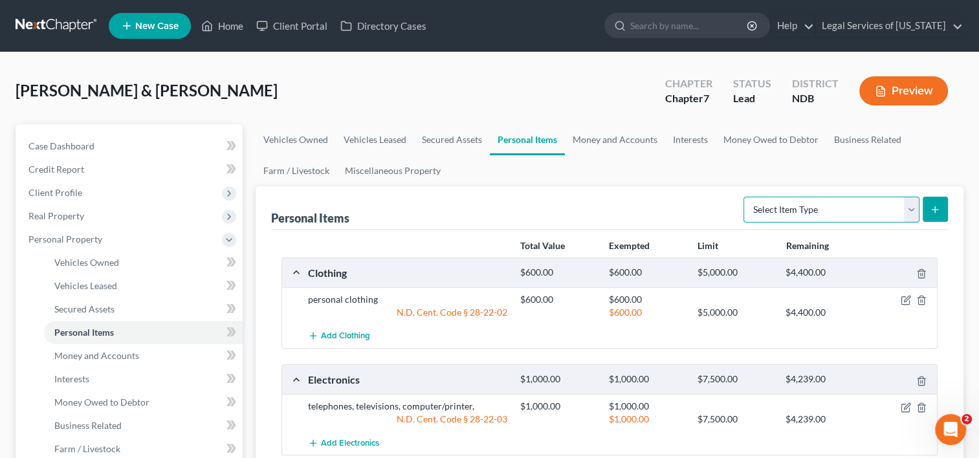
click at [917, 212] on select "Select Item Type Clothing (A/B: 11) Collectibles Of Value (A/B: 8) Electronics …" at bounding box center [832, 210] width 176 height 26
drag, startPoint x: 401, startPoint y: 105, endPoint x: 427, endPoint y: 109, distance: 26.9
click at [401, 105] on div "Killfoil, James & Judy Upgraded Chapter Chapter 7 Status Lead District NDB Prev…" at bounding box center [490, 96] width 948 height 56
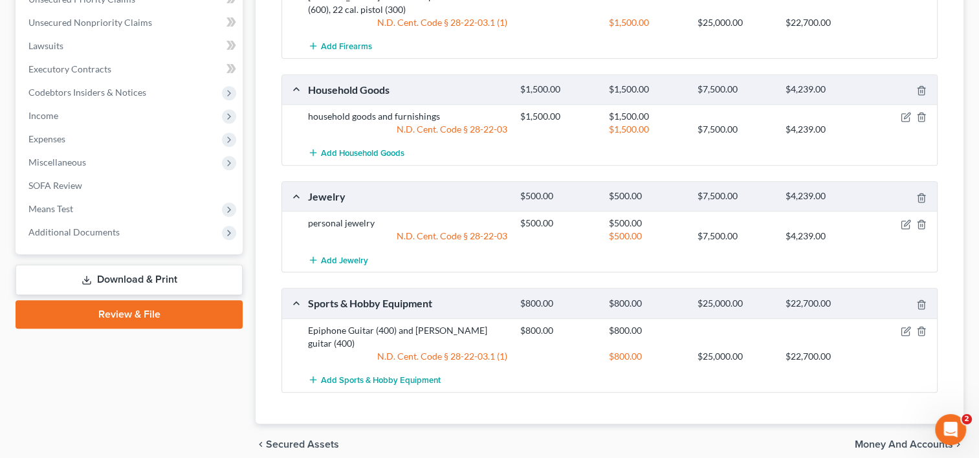
scroll to position [557, 0]
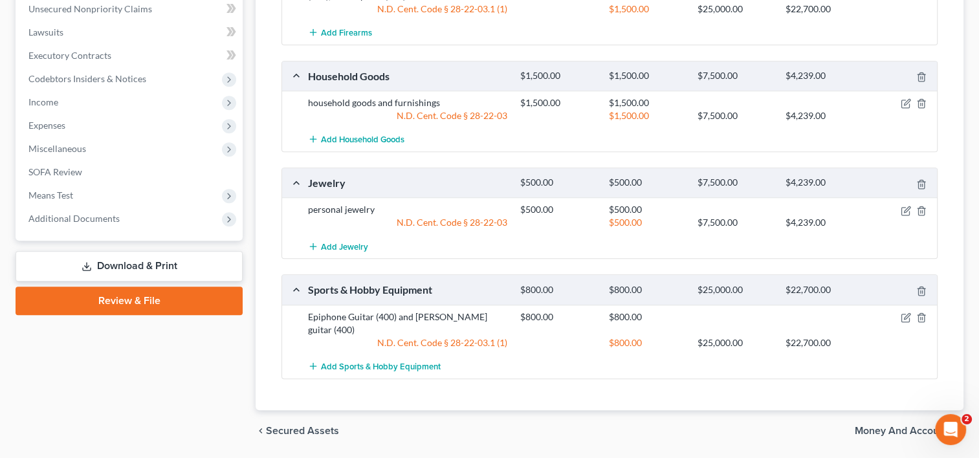
click at [866, 426] on span "Money and Accounts" at bounding box center [904, 431] width 98 height 10
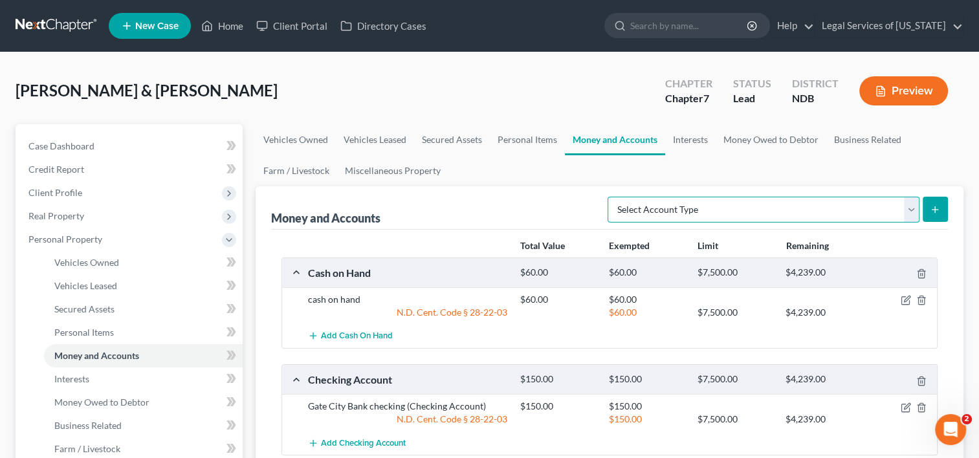
click at [911, 211] on select "Select Account Type Brokerage (A/B: 18, SOFA: 20) Cash on Hand (A/B: 16) Certif…" at bounding box center [764, 210] width 312 height 26
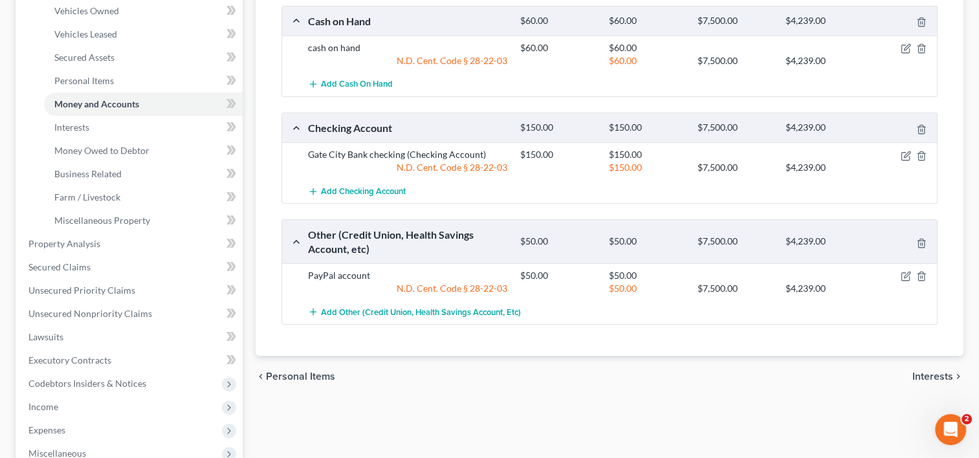
scroll to position [259, 0]
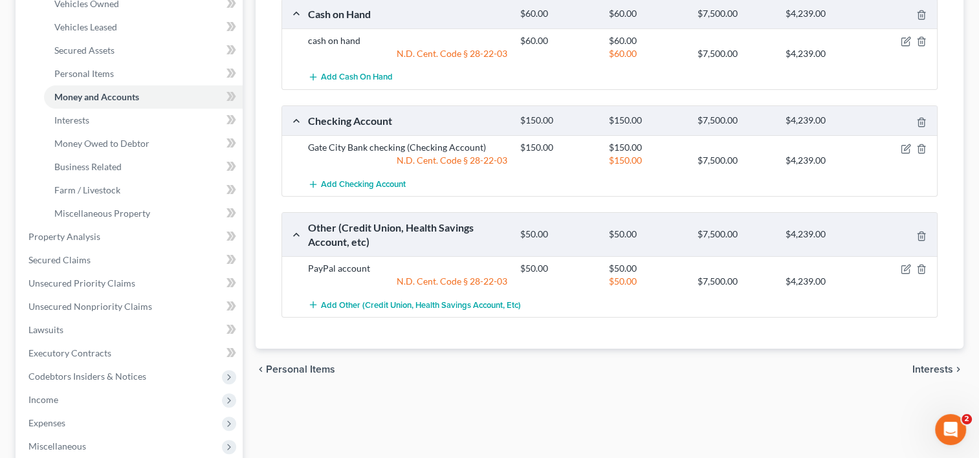
click at [920, 366] on span "Interests" at bounding box center [933, 369] width 41 height 10
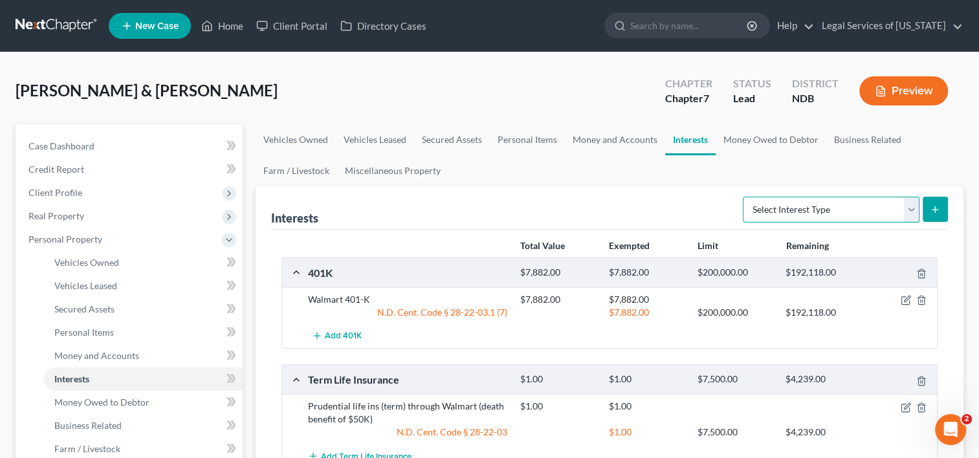
click at [912, 209] on select "Select Interest Type 401K (A/B: 21) Annuity (A/B: 23) Bond (A/B: 18) Education …" at bounding box center [831, 210] width 177 height 26
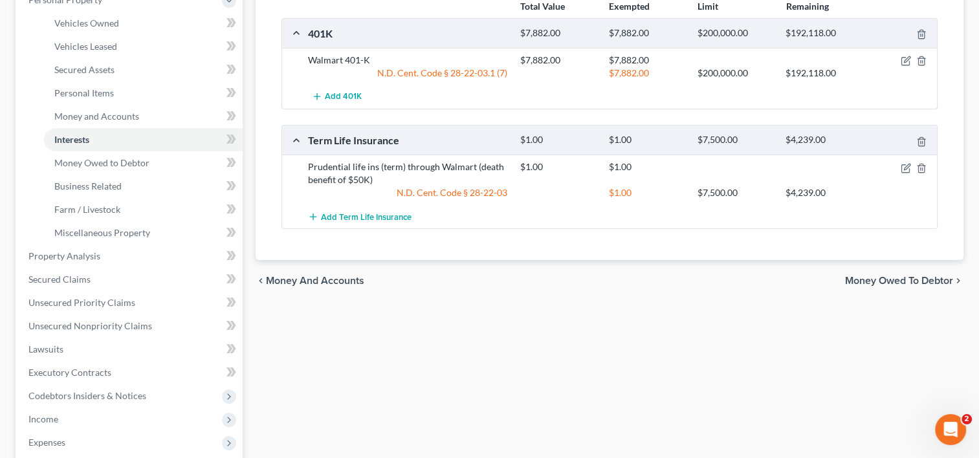
scroll to position [259, 0]
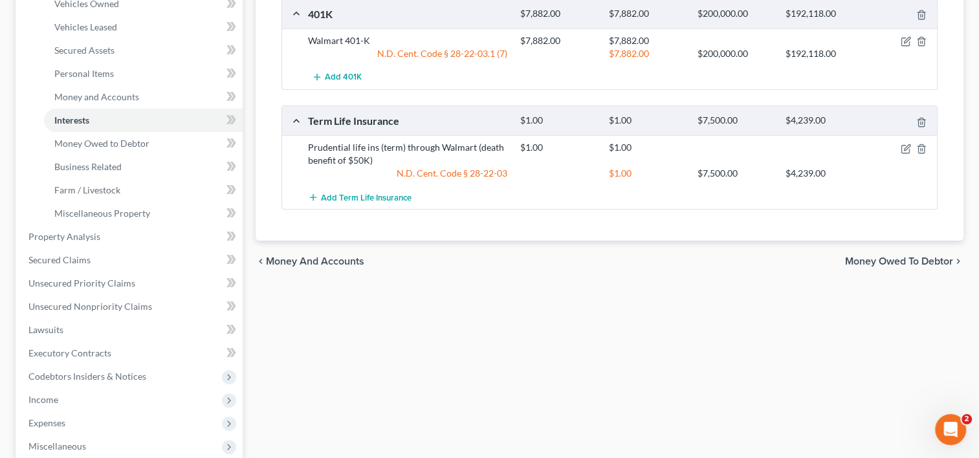
click at [869, 260] on span "Money Owed to Debtor" at bounding box center [899, 261] width 108 height 10
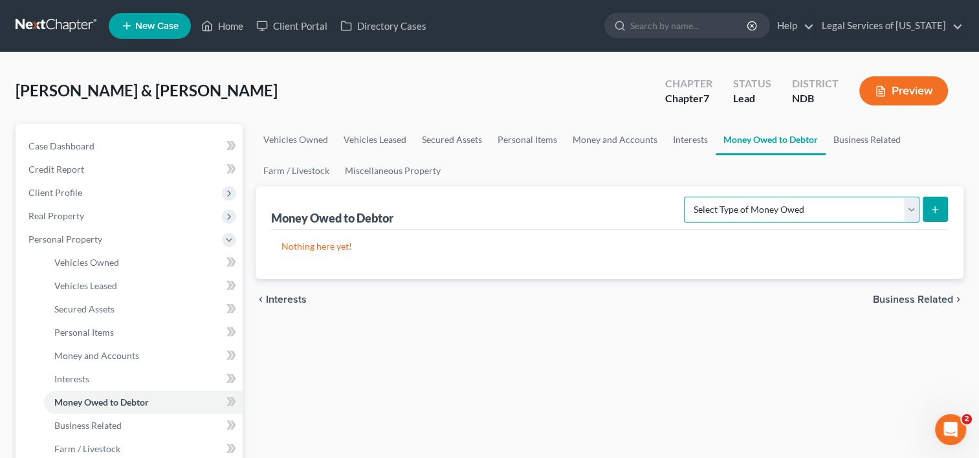
click at [917, 209] on select "Select Type of Money Owed Accounts Receivable (A/B: 38) Alimony (A/B: 29) Child…" at bounding box center [802, 210] width 236 height 26
select select "expected_tax_refund"
click at [687, 197] on select "Select Type of Money Owed Accounts Receivable (A/B: 38) Alimony (A/B: 29) Child…" at bounding box center [802, 210] width 236 height 26
click at [930, 210] on icon "submit" at bounding box center [935, 210] width 10 height 10
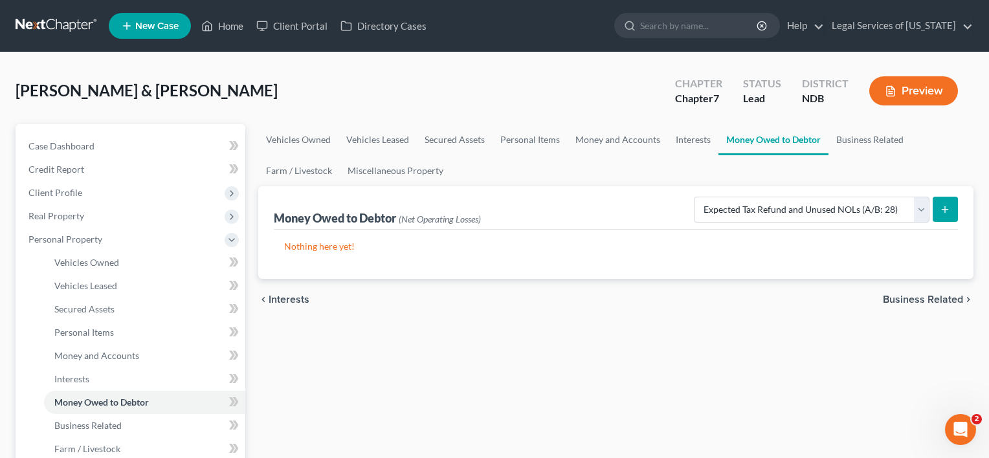
select select "0"
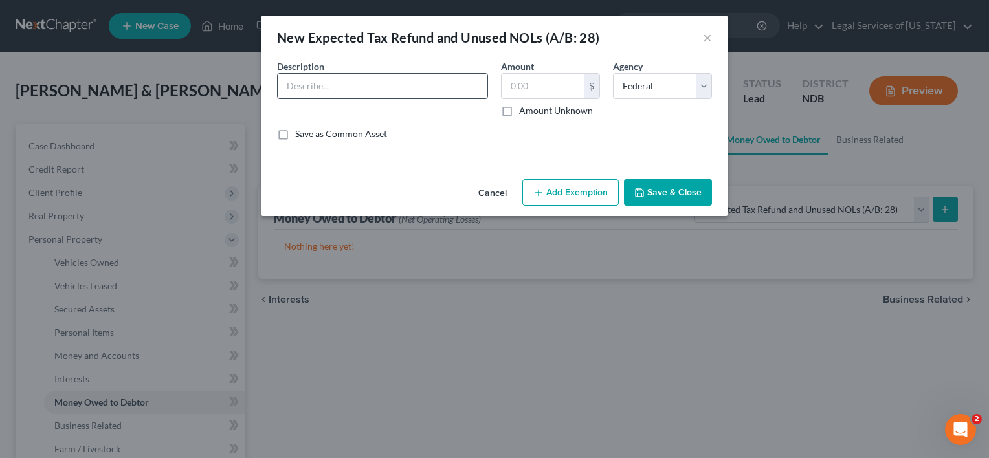
click at [386, 84] on input "text" at bounding box center [383, 86] width 210 height 25
type input "acquired interest in anticipated 2025 income tax refund"
type input "1,500"
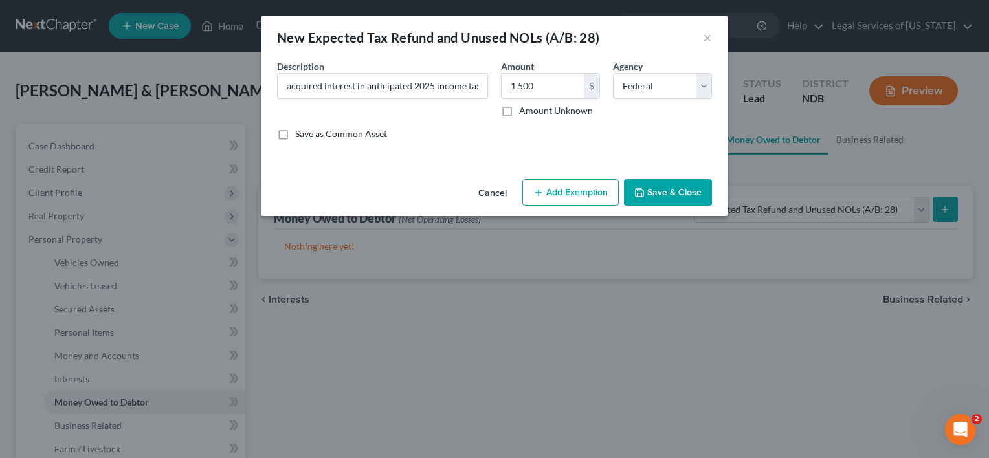
click at [593, 197] on button "Add Exemption" at bounding box center [570, 192] width 96 height 27
select select "2"
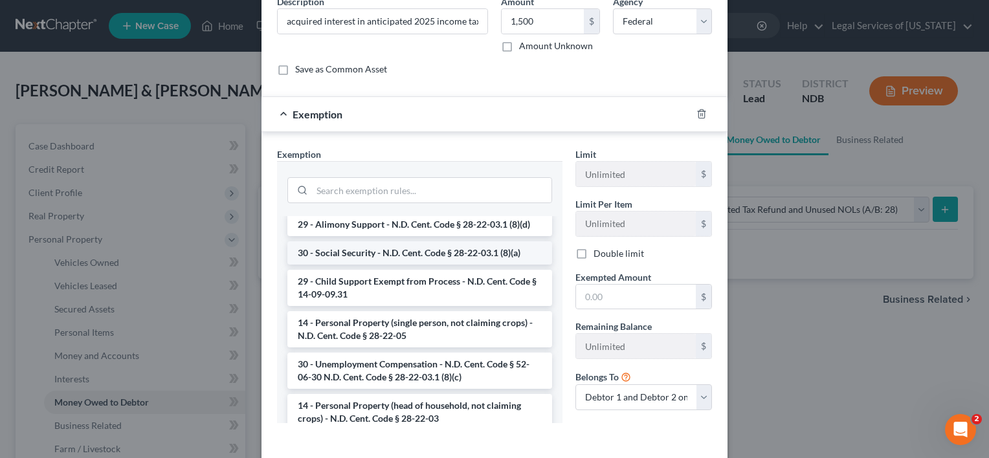
scroll to position [194, 0]
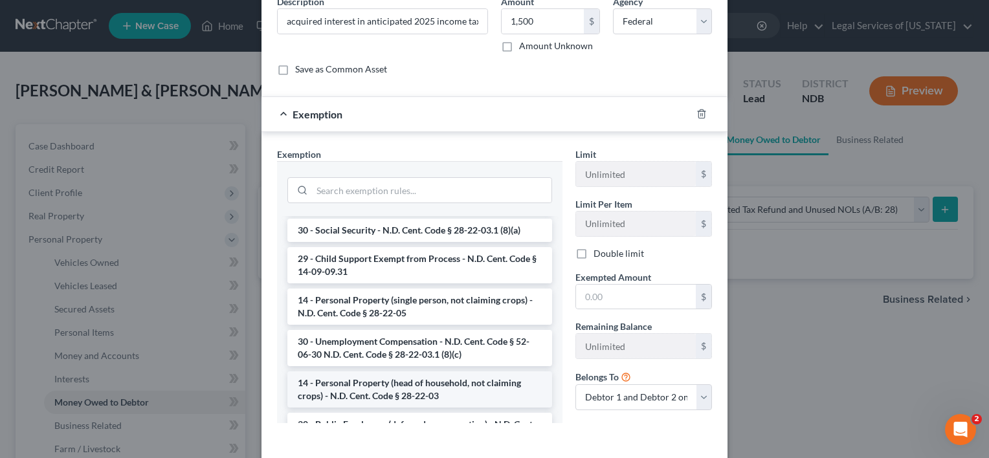
click at [386, 379] on li "14 - Personal Property (head of household, not claiming crops) - N.D. Cent. Cod…" at bounding box center [419, 390] width 265 height 36
click at [386, 379] on div "Exemption Set must be selected for CA. Exemption * --View All or Create New-- 5…" at bounding box center [420, 291] width 298 height 286
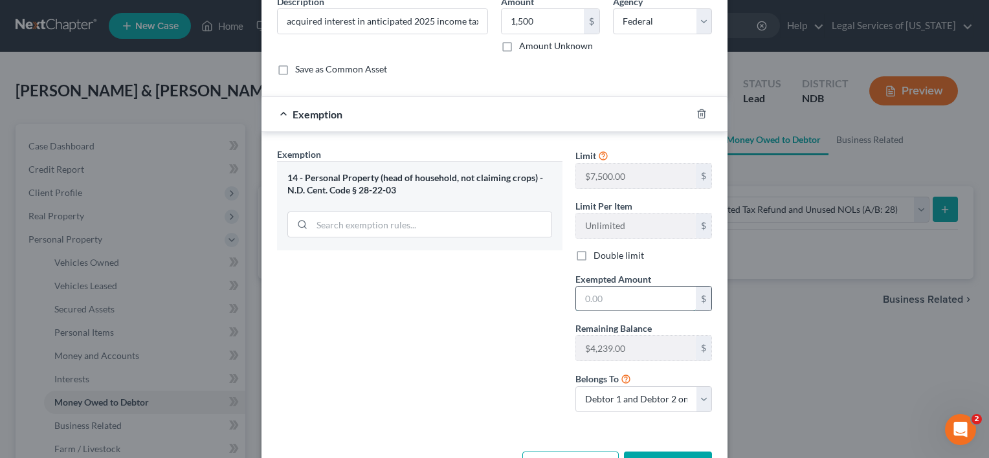
click at [603, 302] on input "text" at bounding box center [636, 299] width 120 height 25
type input "1,500"
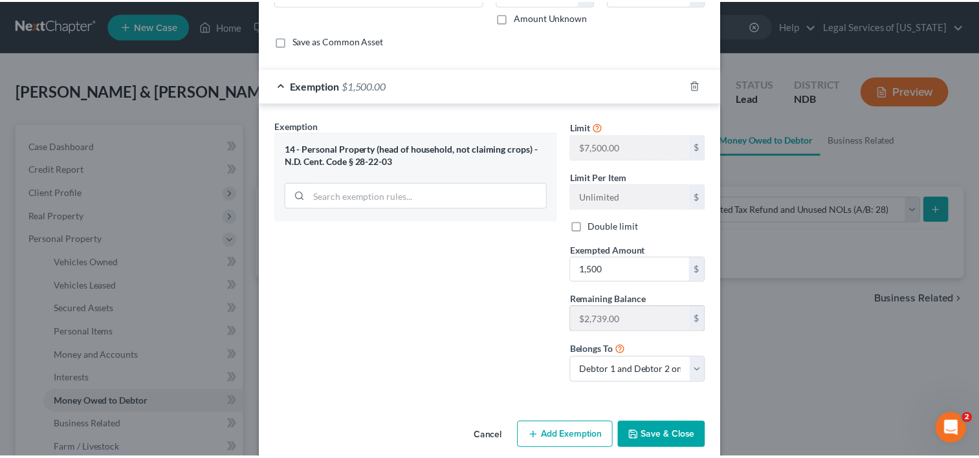
scroll to position [109, 0]
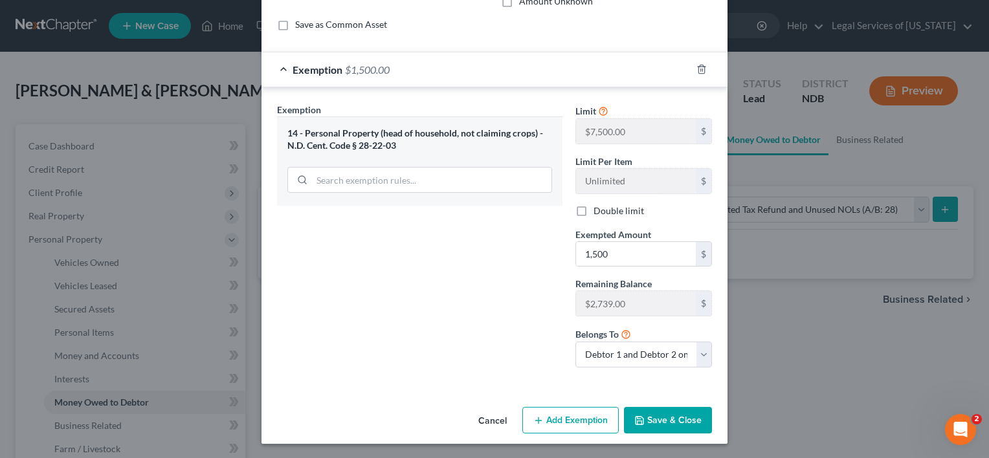
click at [675, 412] on button "Save & Close" at bounding box center [668, 420] width 88 height 27
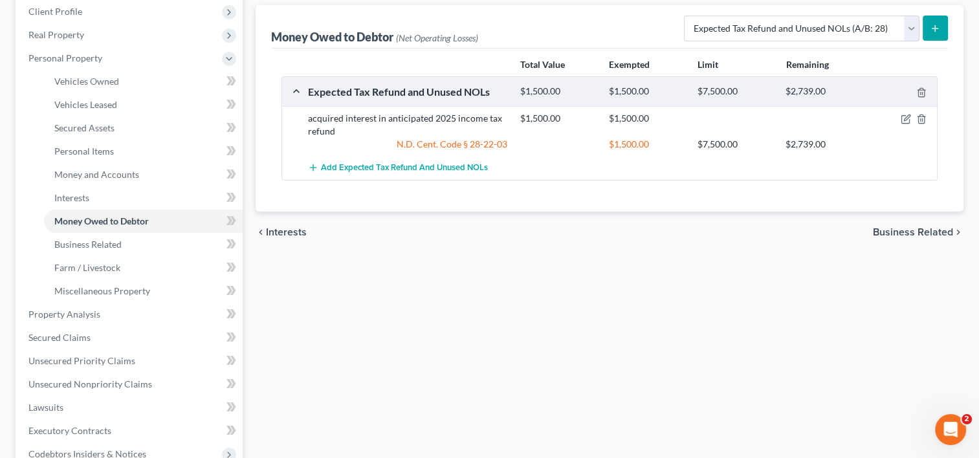
scroll to position [259, 0]
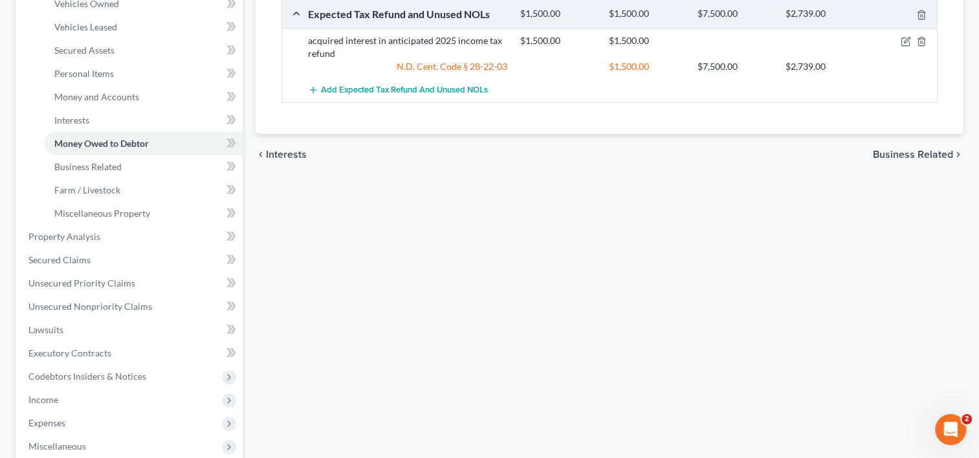
drag, startPoint x: 902, startPoint y: 155, endPoint x: 899, endPoint y: 165, distance: 10.0
click at [902, 159] on span "Business Related" at bounding box center [913, 155] width 80 height 10
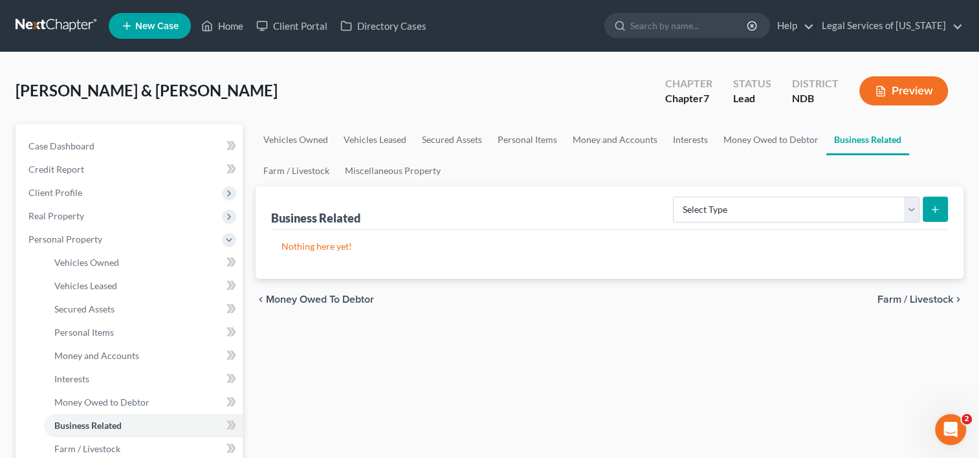
click at [897, 298] on span "Farm / Livestock" at bounding box center [916, 300] width 76 height 10
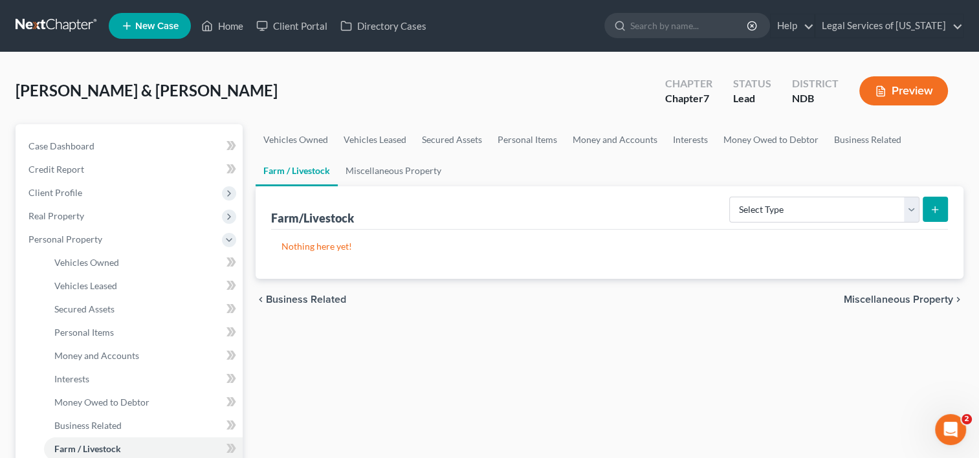
click at [897, 298] on span "Miscellaneous Property" at bounding box center [898, 300] width 109 height 10
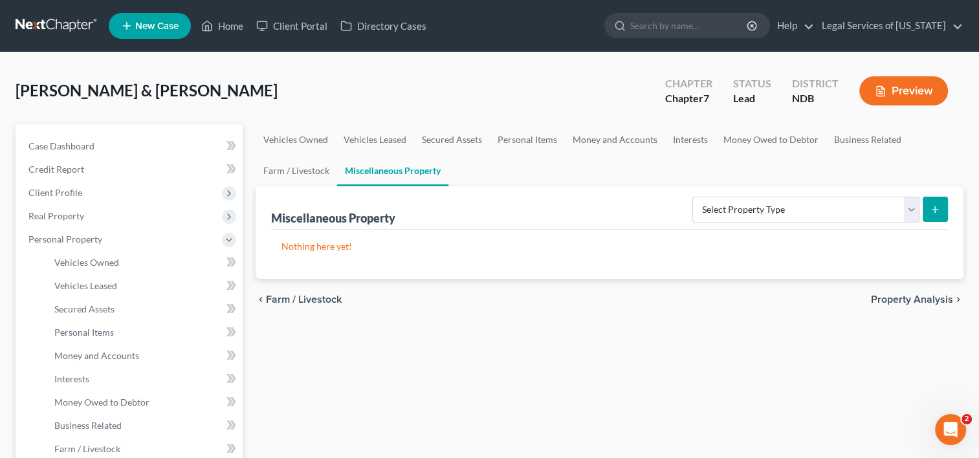
click at [897, 298] on span "Property Analysis" at bounding box center [912, 300] width 82 height 10
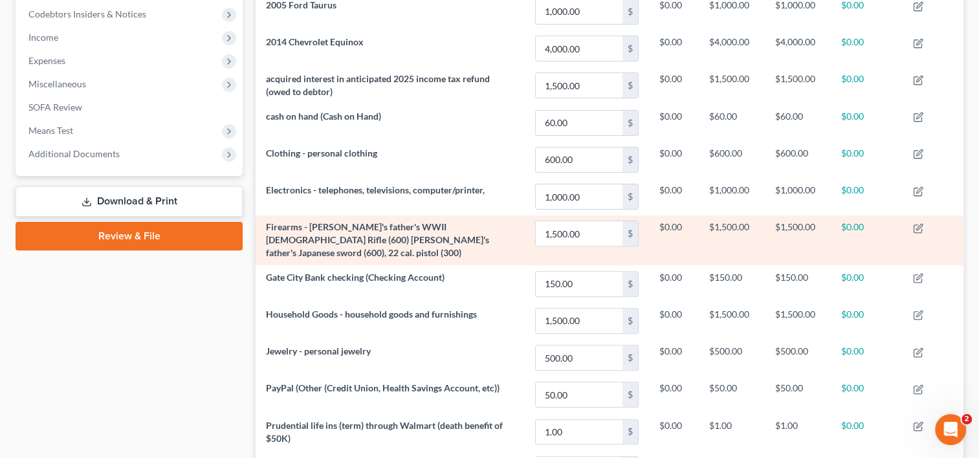
scroll to position [566, 0]
